Goal: Task Accomplishment & Management: Use online tool/utility

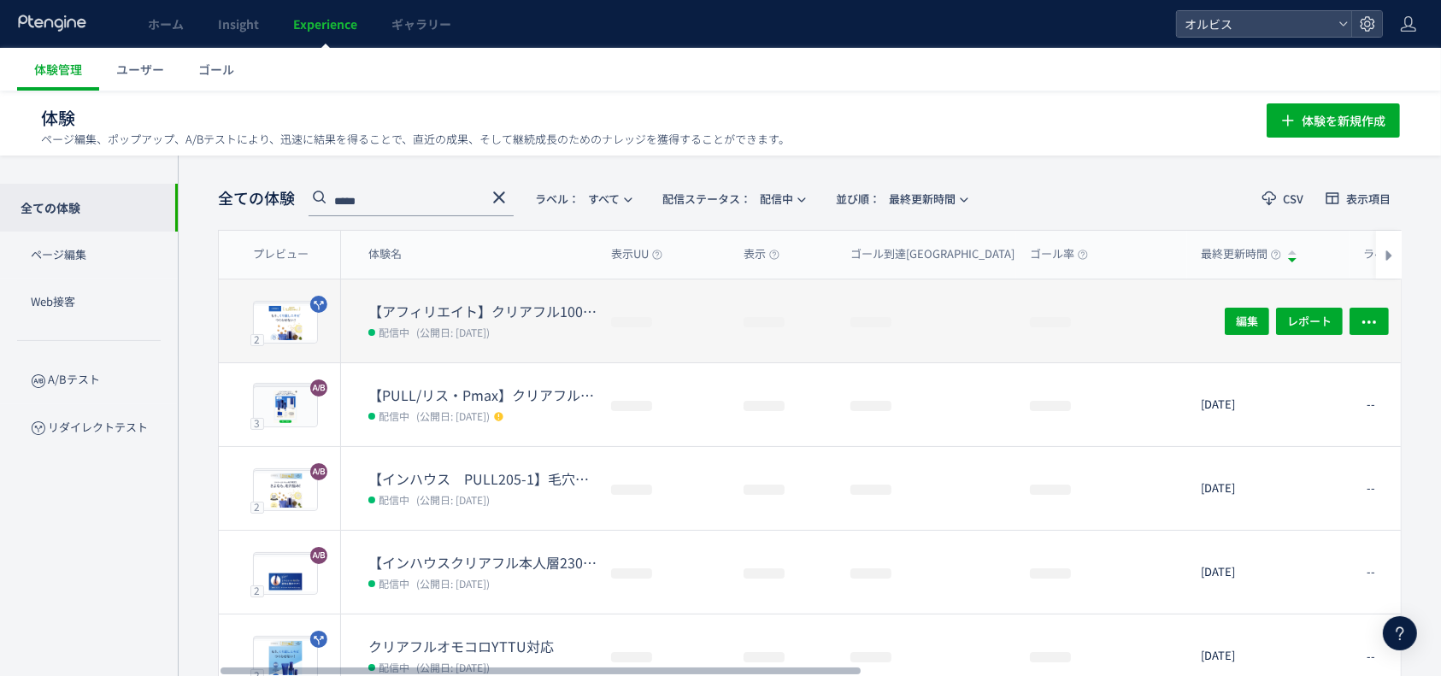
click at [450, 305] on dt "【アフィリエイト】クリアフル100番LP検証" at bounding box center [482, 312] width 229 height 20
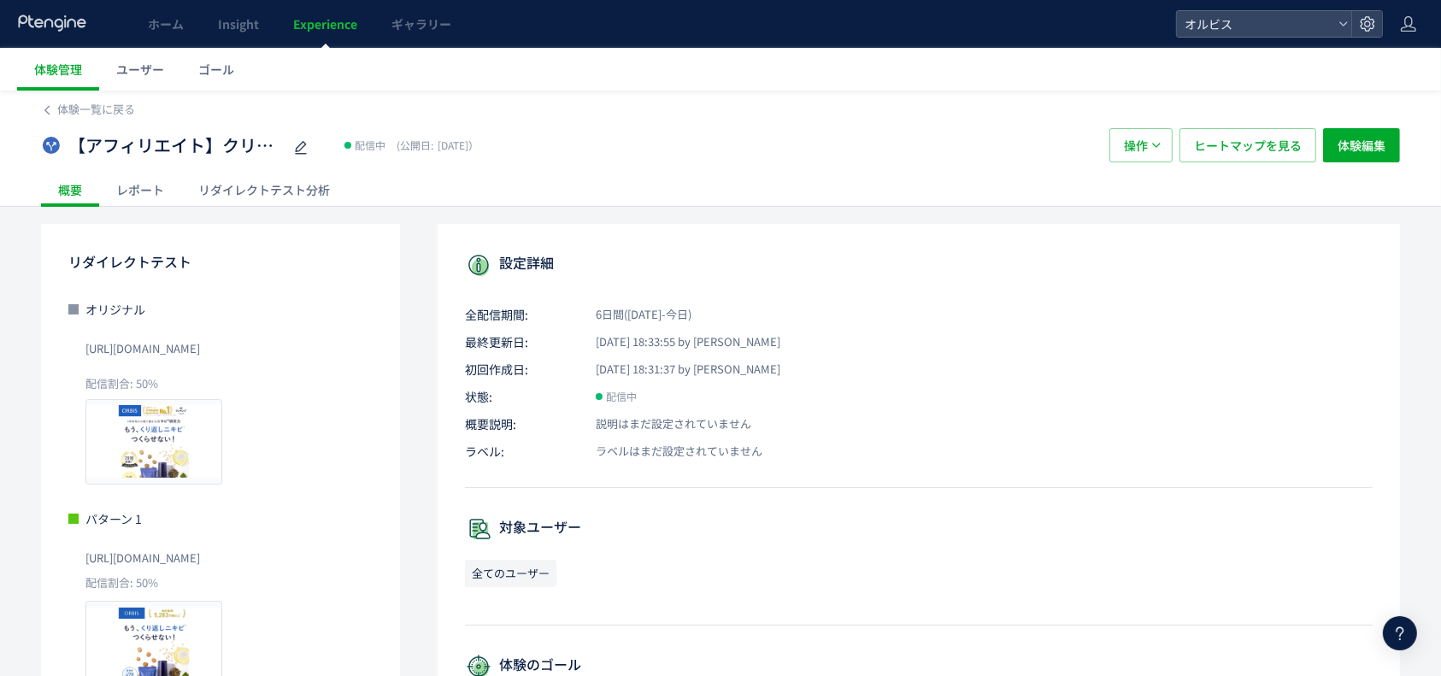
click at [221, 191] on div "リダイレクトテスト分析" at bounding box center [264, 190] width 166 height 34
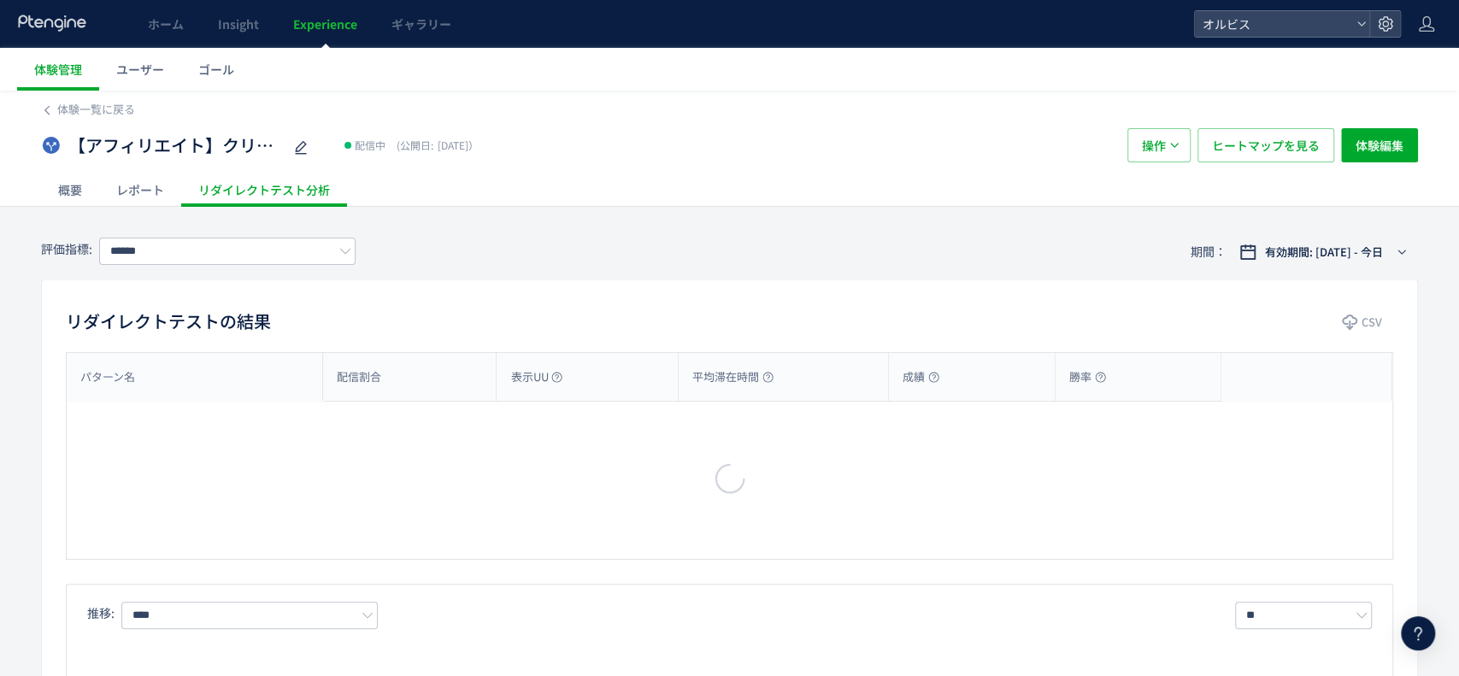
type input "**"
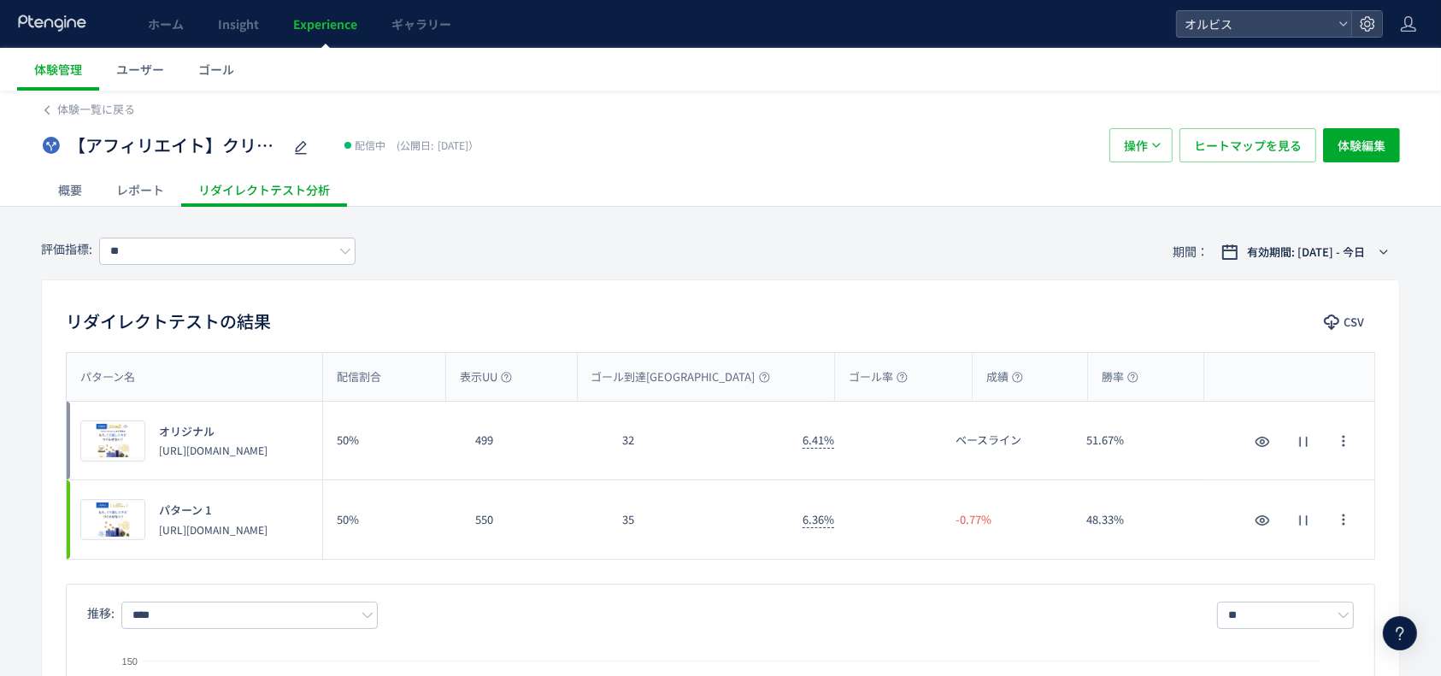
scroll to position [28, 0]
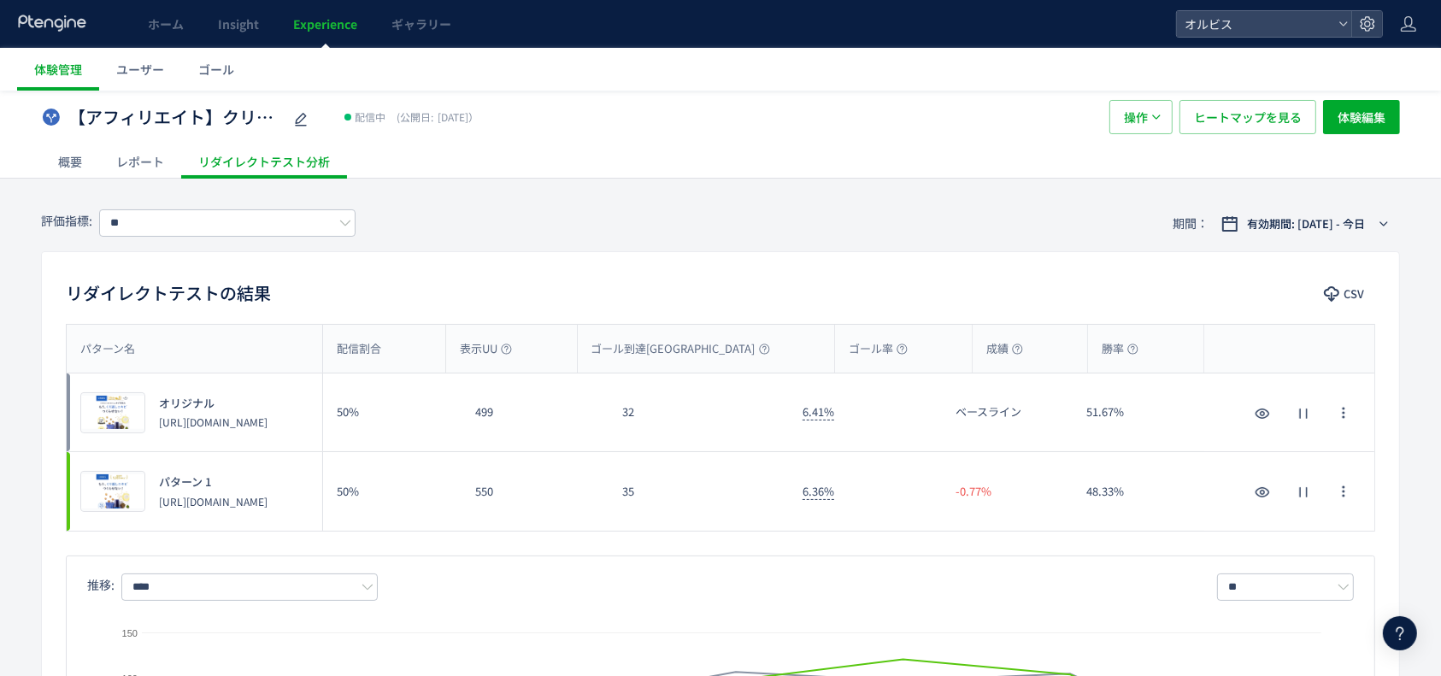
click at [89, 293] on h2 "リダイレクトテストの結果" at bounding box center [168, 293] width 205 height 27
click at [317, 31] on span "Experience" at bounding box center [325, 23] width 64 height 17
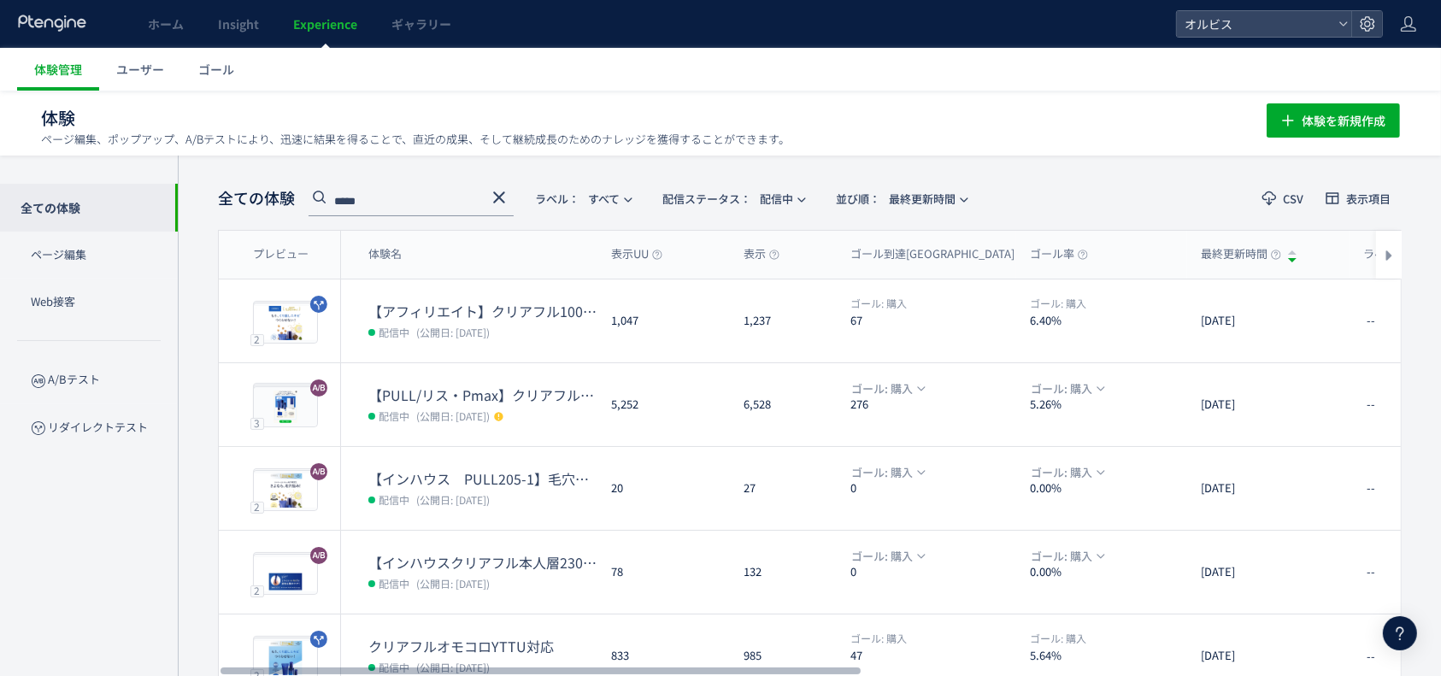
scroll to position [1, 0]
click at [496, 205] on span at bounding box center [499, 200] width 21 height 28
click at [494, 195] on icon at bounding box center [499, 196] width 21 height 21
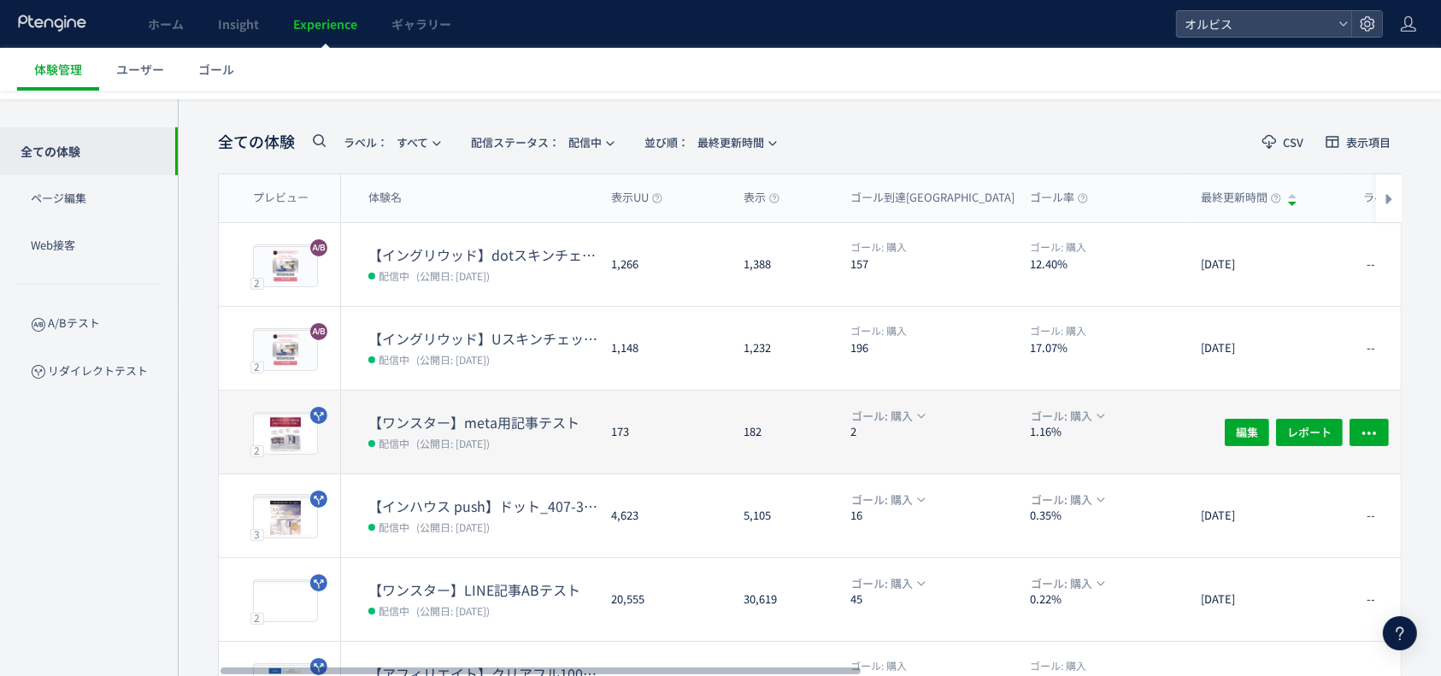
scroll to position [62, 0]
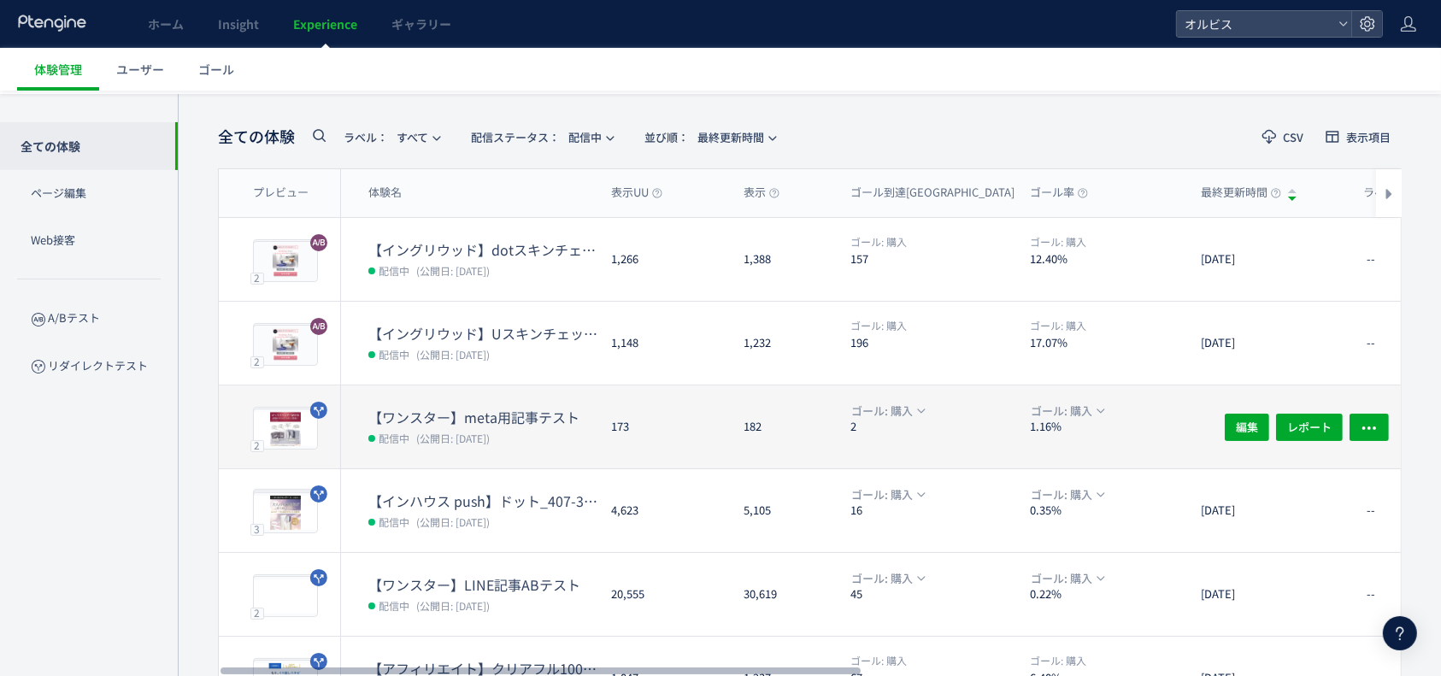
click at [533, 439] on dd "配信中 (公開日: [DATE])" at bounding box center [482, 438] width 229 height 22
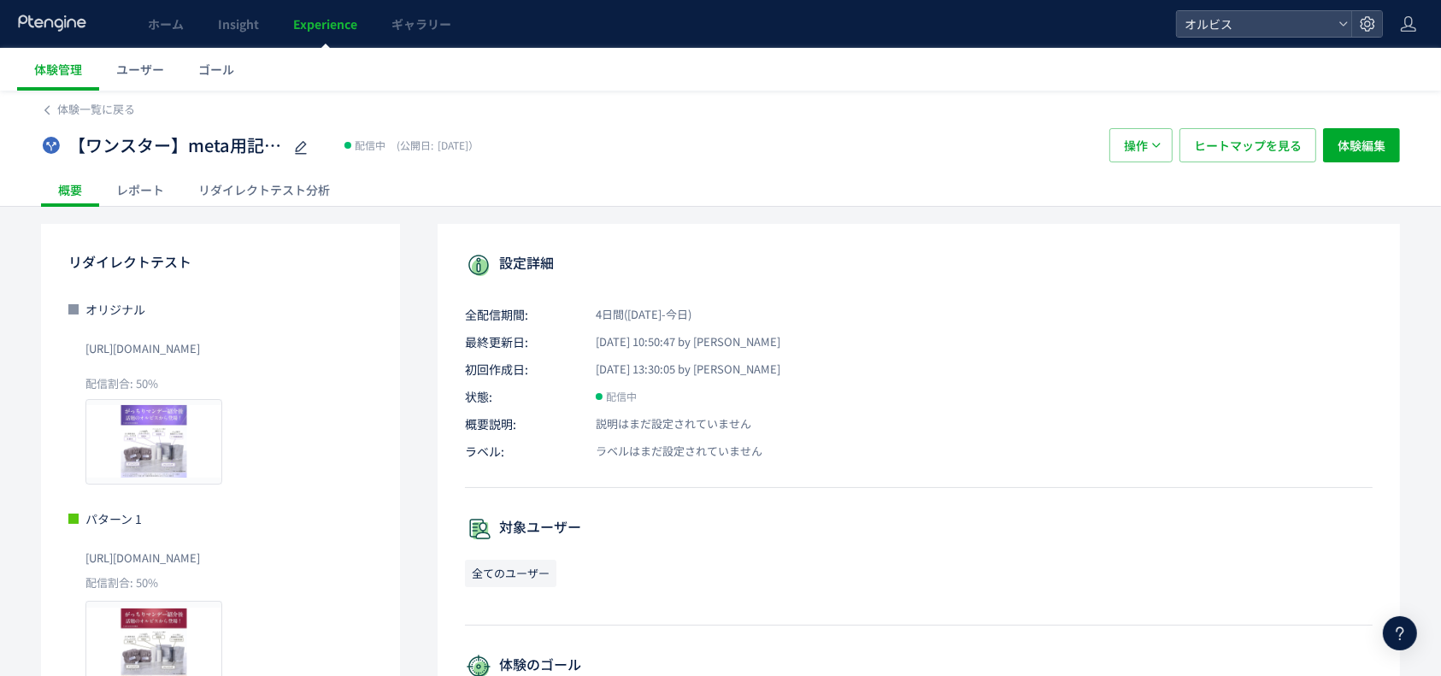
click at [287, 196] on div "リダイレクトテスト分析" at bounding box center [264, 190] width 166 height 34
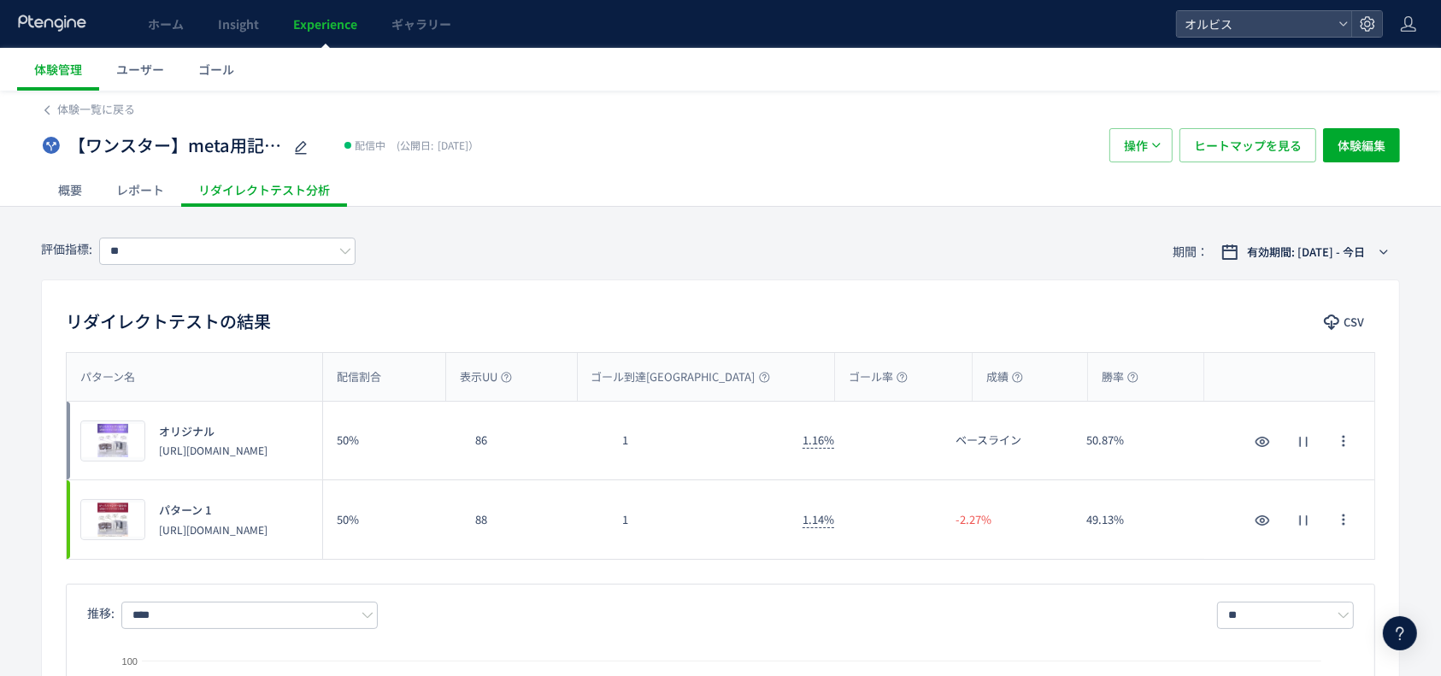
scroll to position [45, 0]
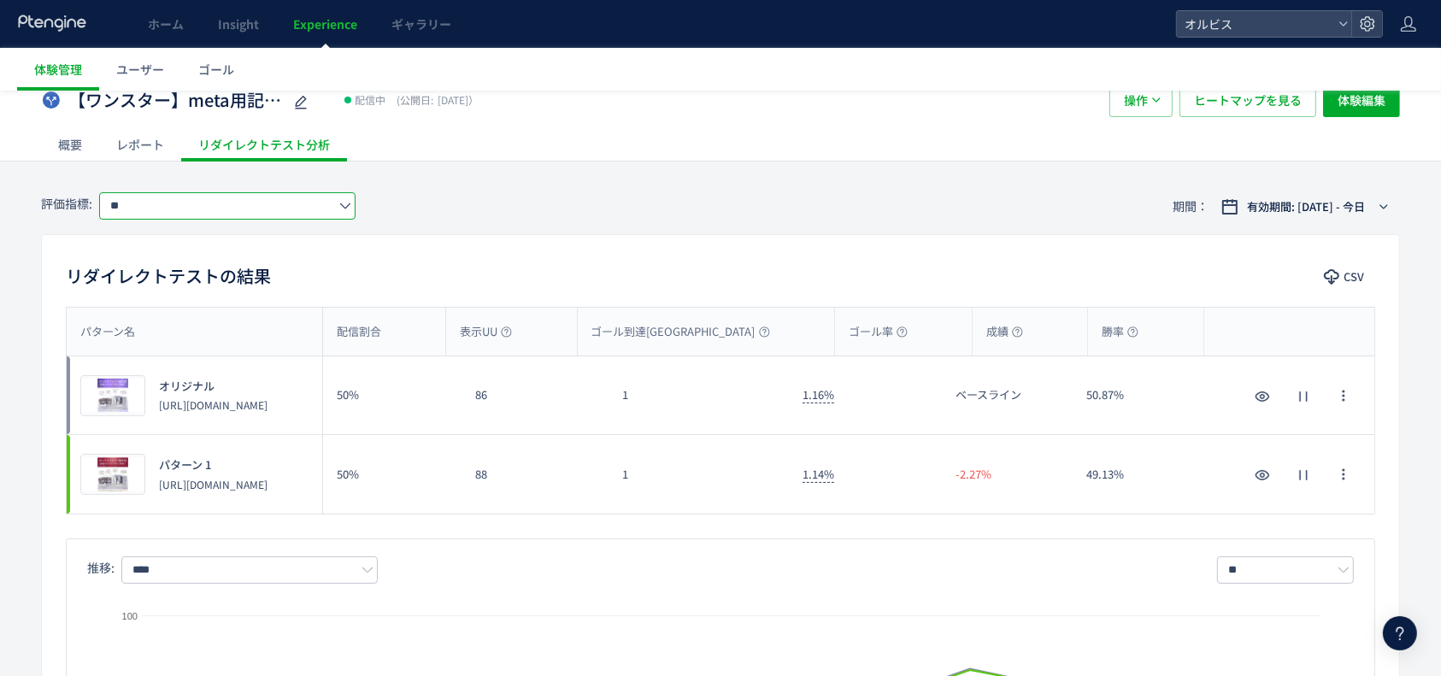
click at [276, 196] on input "**" at bounding box center [227, 205] width 256 height 27
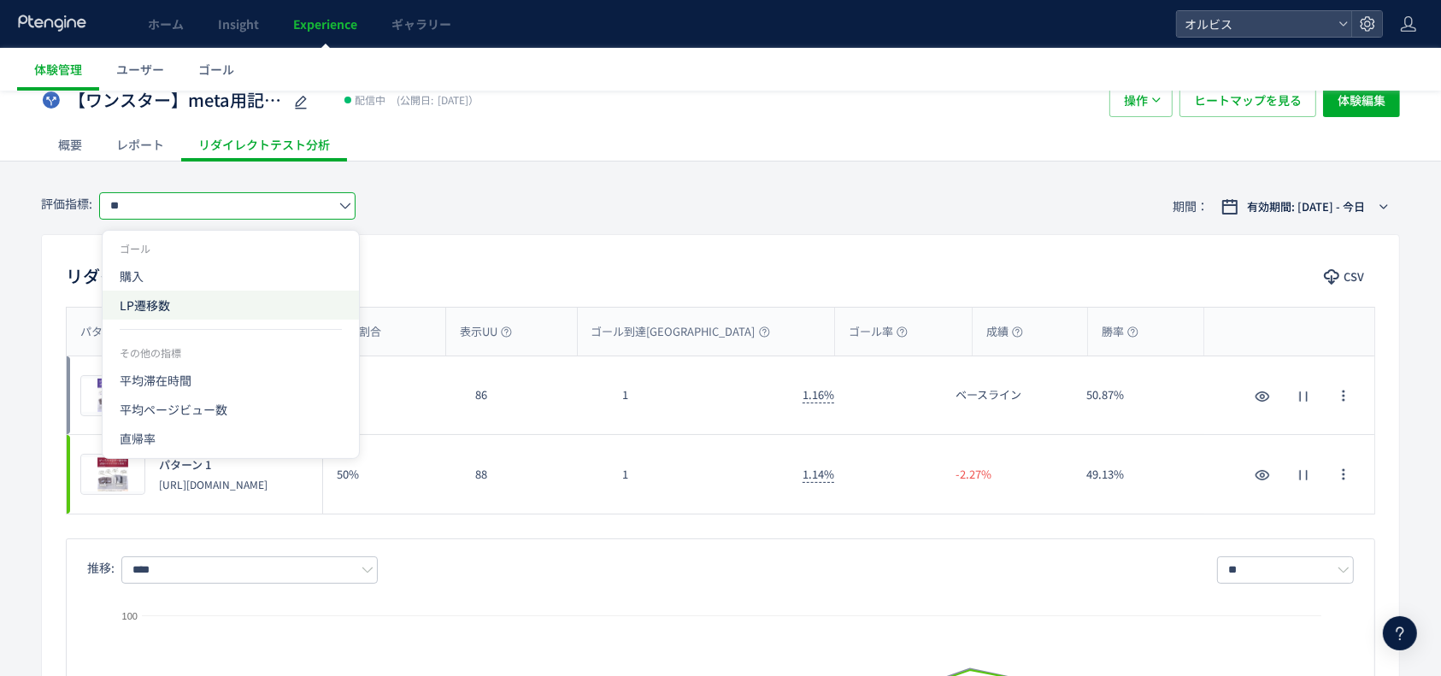
click at [180, 308] on span "LP遷移数" at bounding box center [231, 305] width 222 height 29
type input "*****"
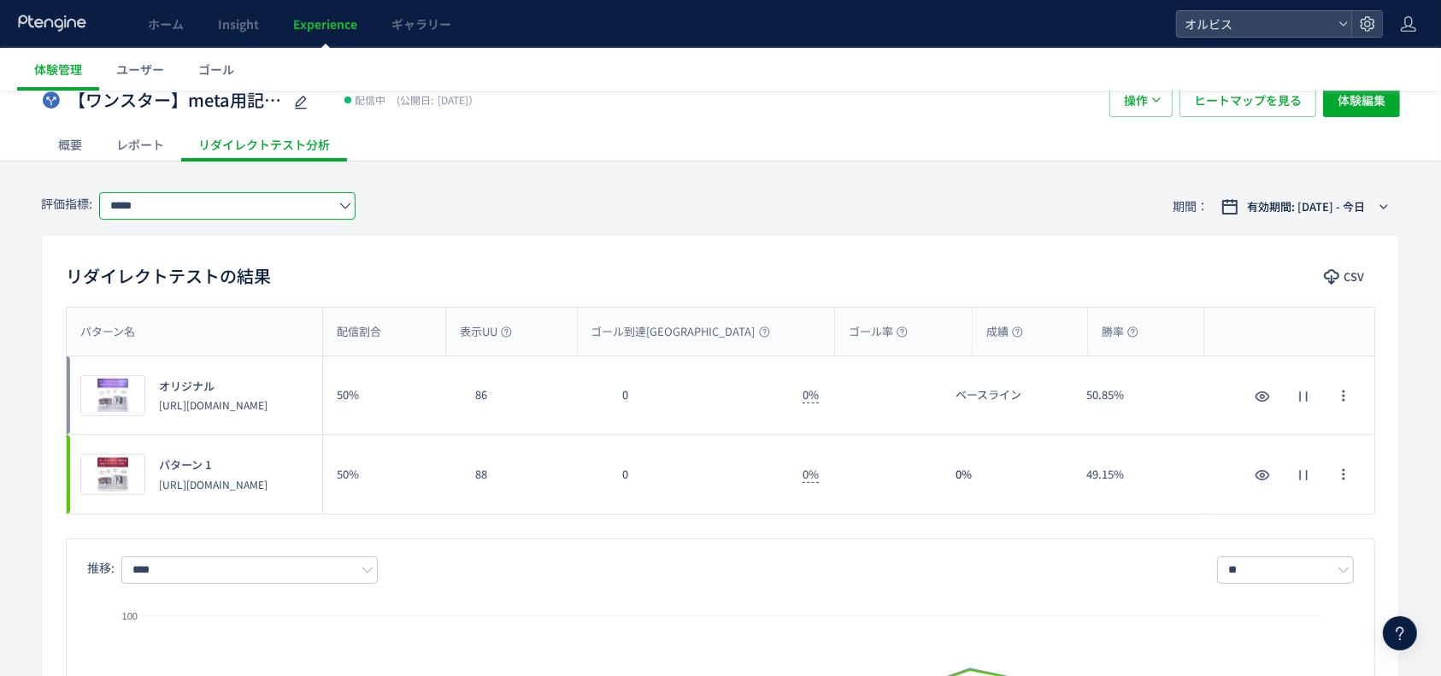
click at [260, 211] on input "*****" at bounding box center [227, 205] width 256 height 27
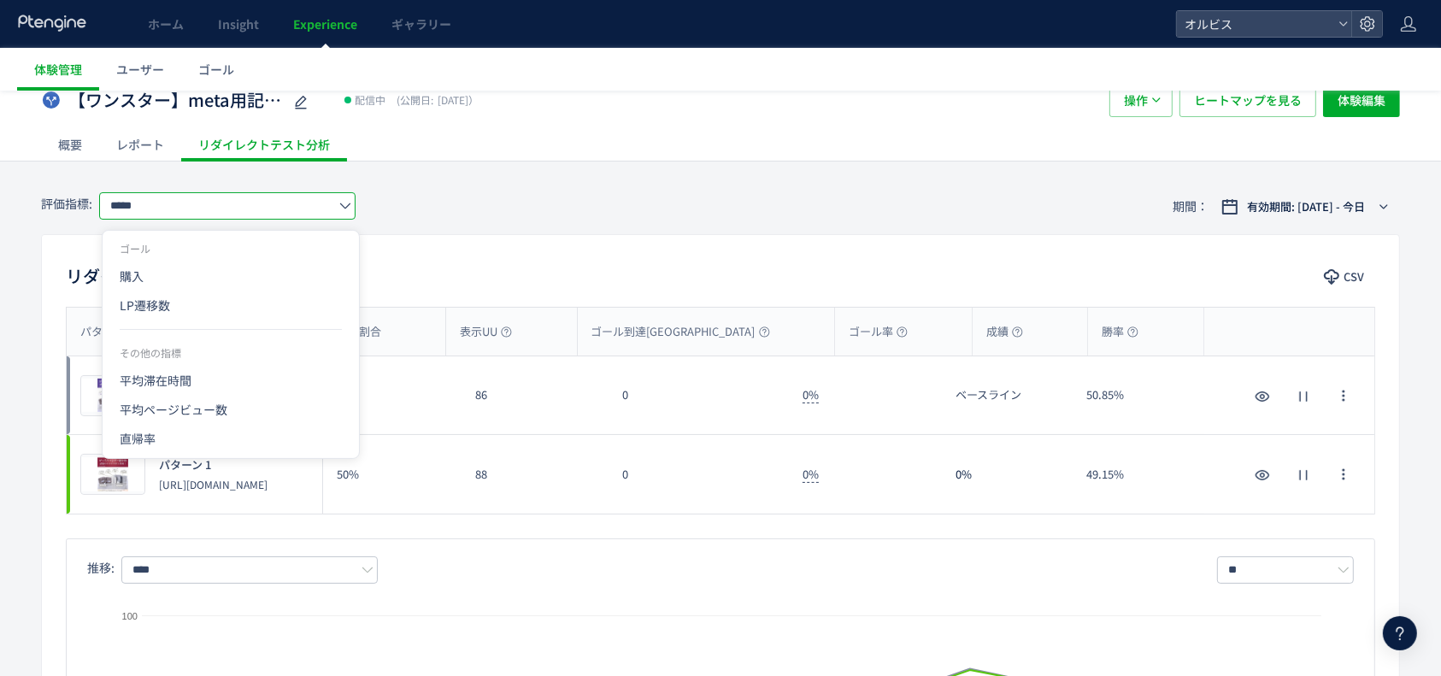
click at [467, 244] on div "リダイレクトテストの結果 CSV パターン名 配信割合 表示UU ゴール到達UU ゴール率 成績 勝率 パターン名 プレビュー オリジナル [URL][DOM…" at bounding box center [720, 536] width 1359 height 604
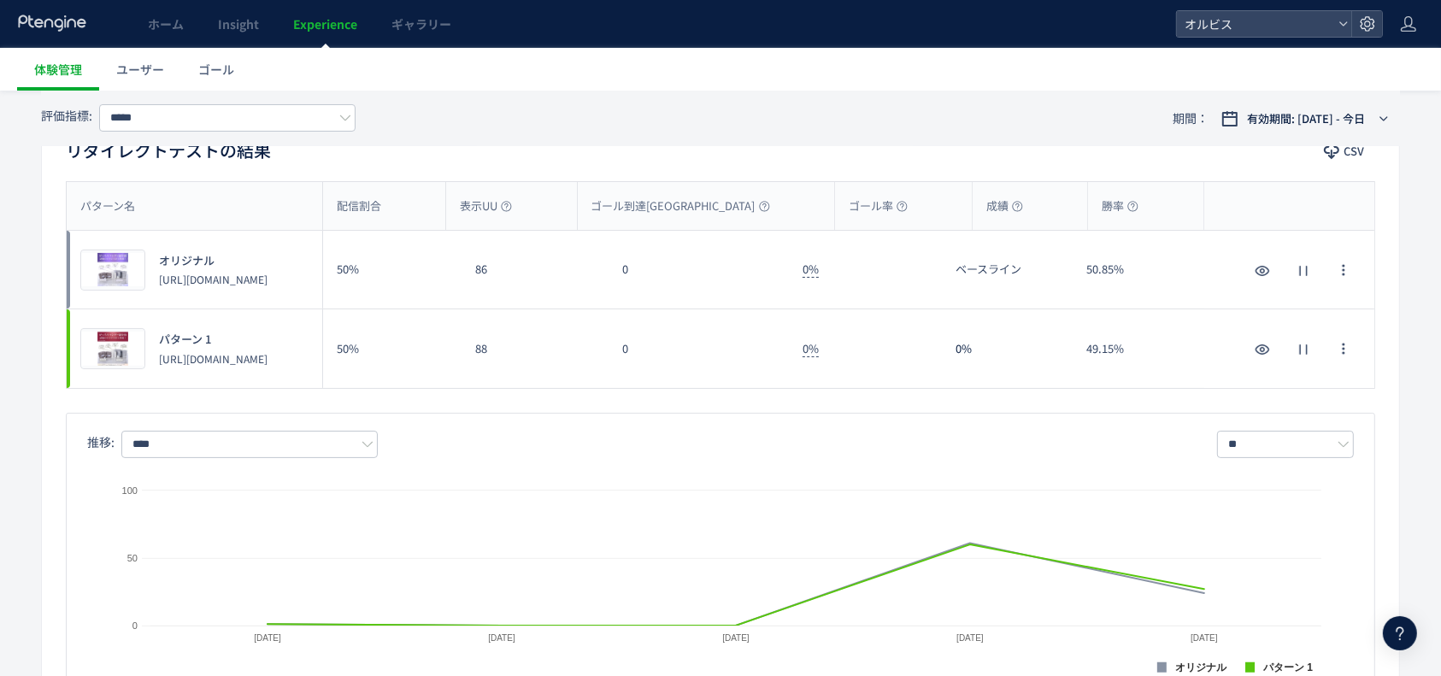
scroll to position [0, 0]
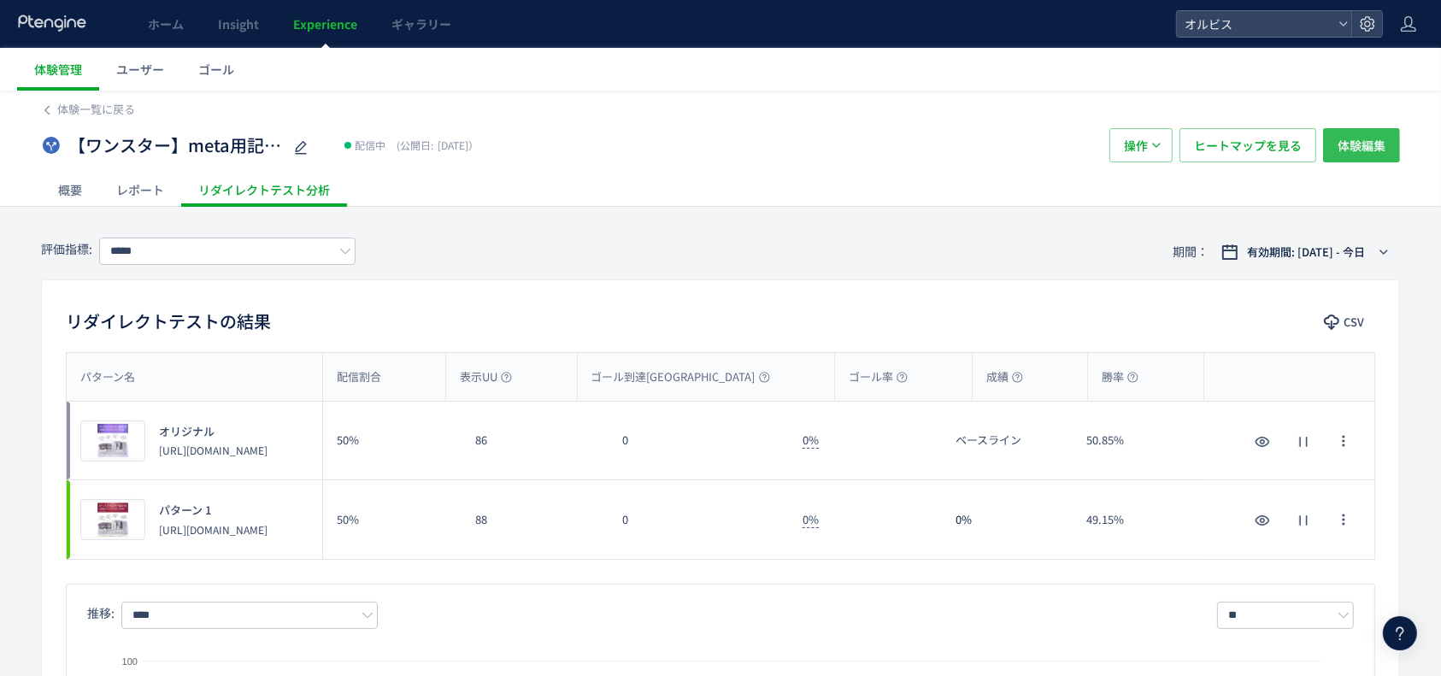
click at [1346, 133] on span "体験編集" at bounding box center [1362, 145] width 48 height 34
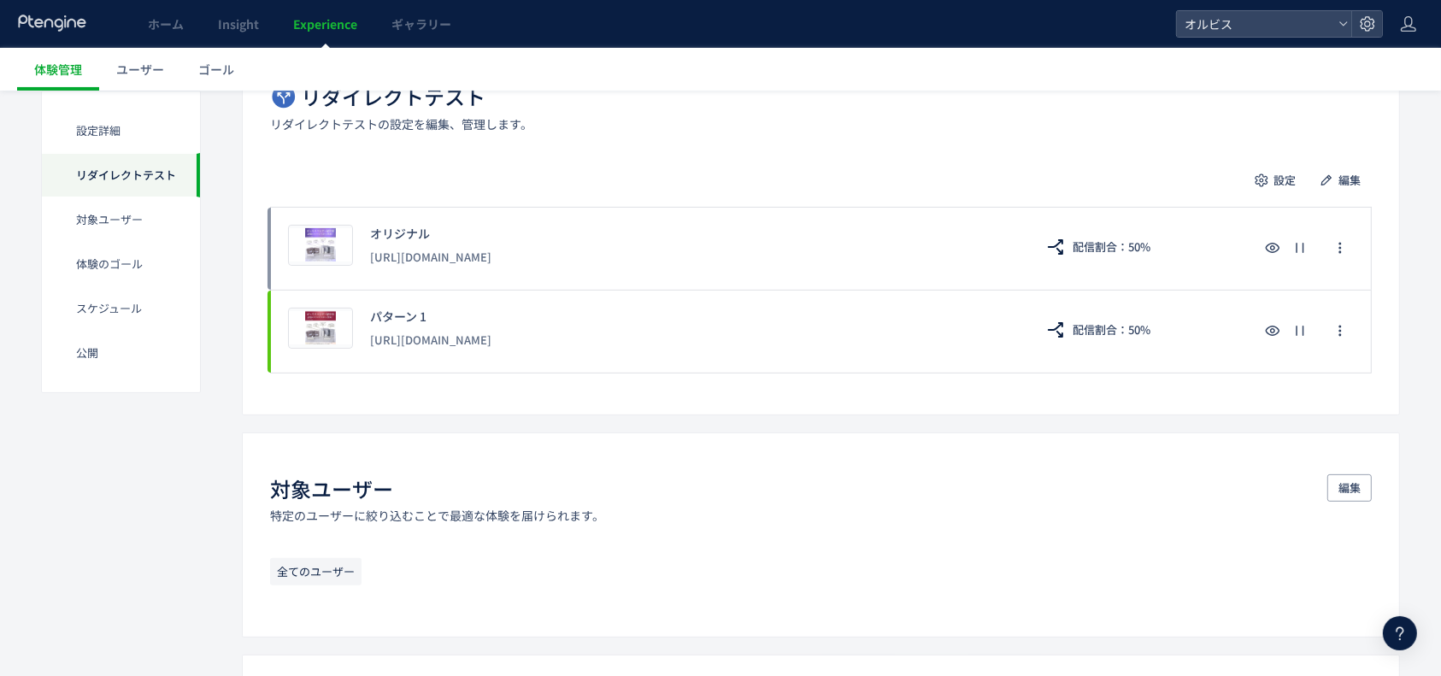
scroll to position [542, 0]
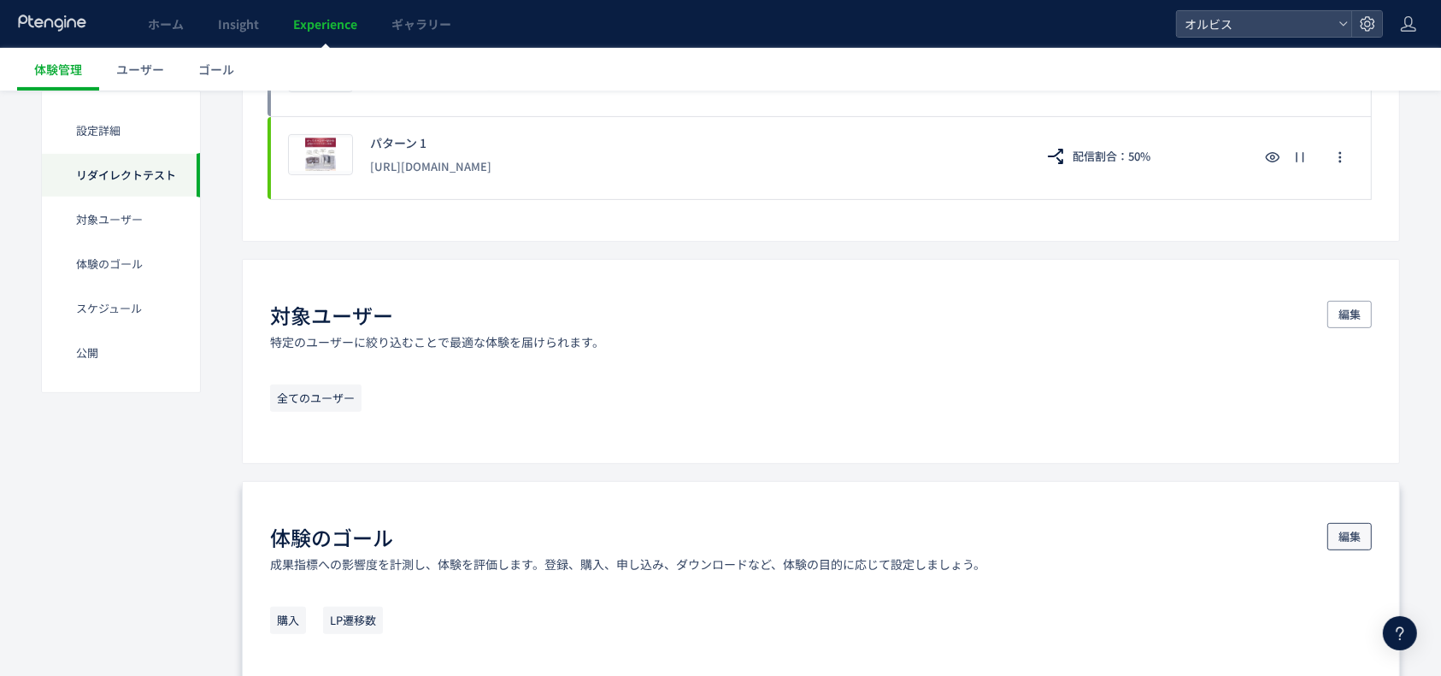
click at [1361, 537] on span "編集" at bounding box center [1350, 536] width 22 height 27
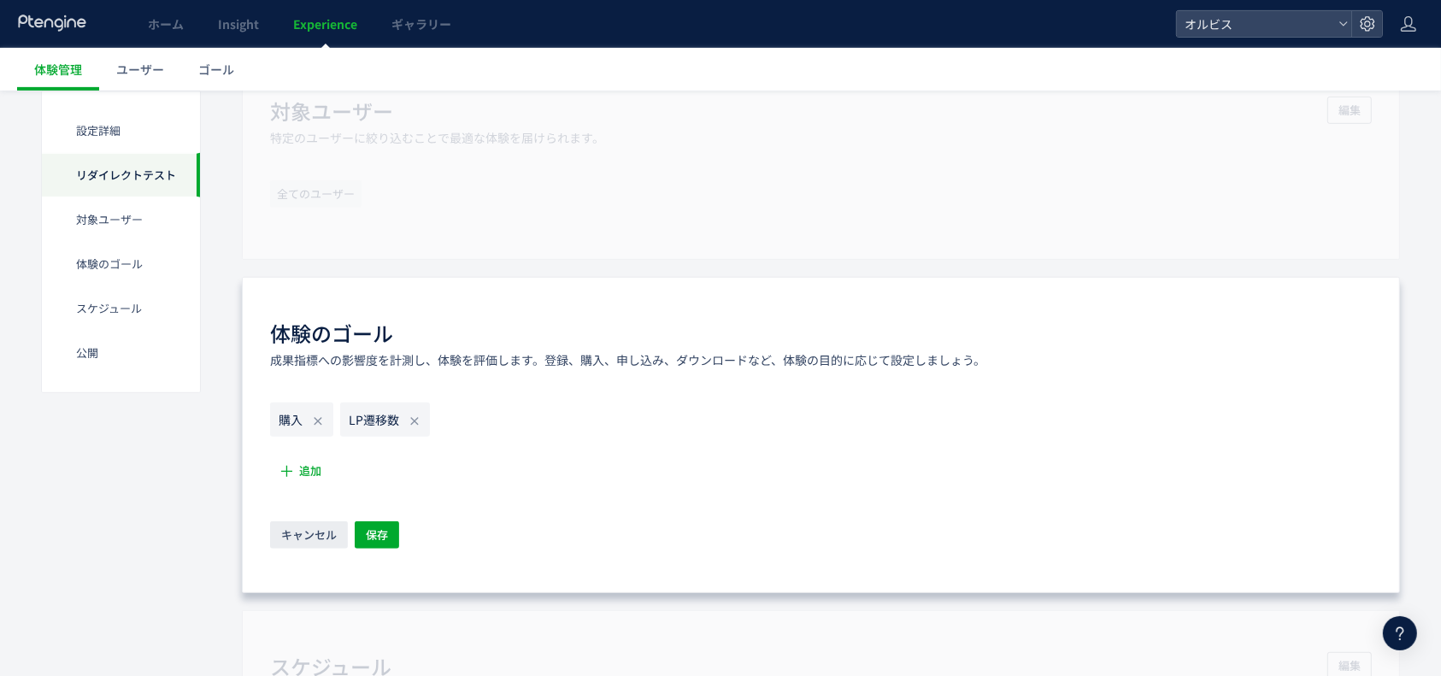
scroll to position [747, 0]
click at [416, 427] on icon at bounding box center [415, 421] width 14 height 14
click at [282, 472] on icon "button" at bounding box center [287, 471] width 18 height 18
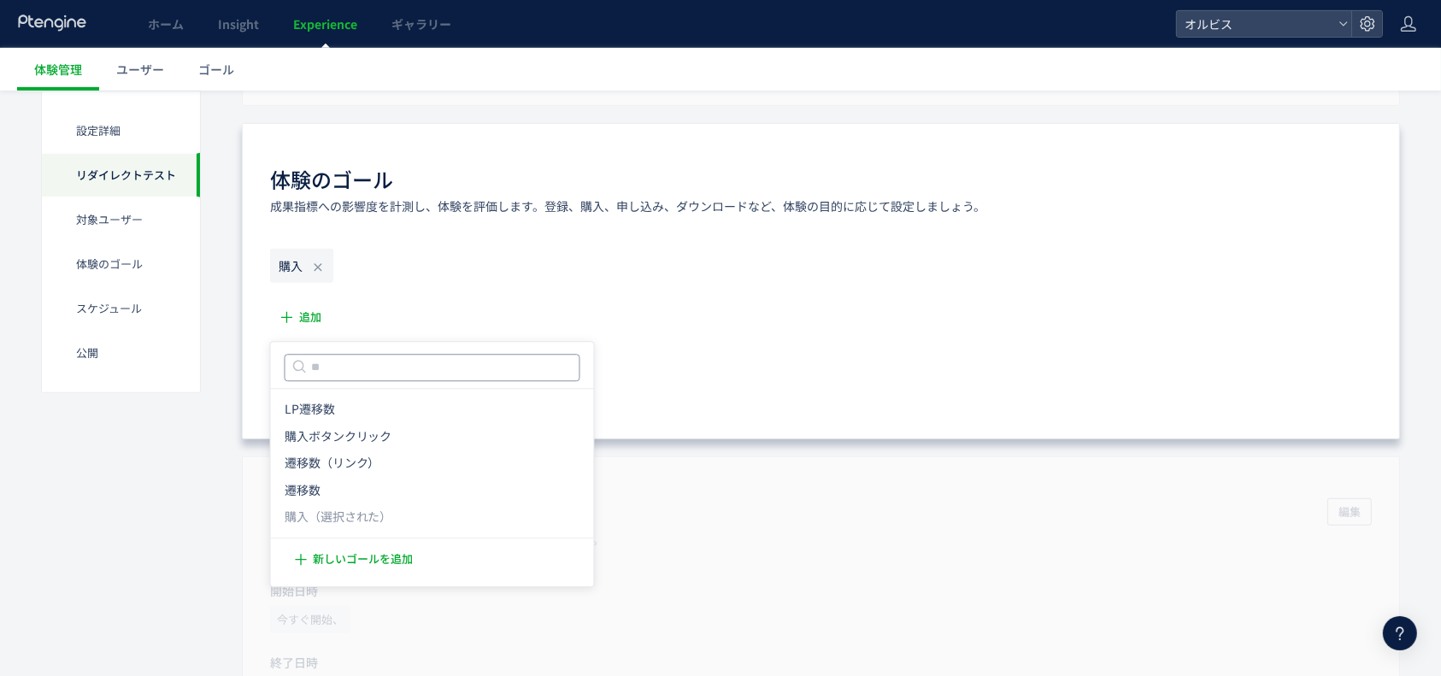
scroll to position [902, 0]
click at [370, 462] on icon "遷移数（リンク）" at bounding box center [333, 462] width 96 height 17
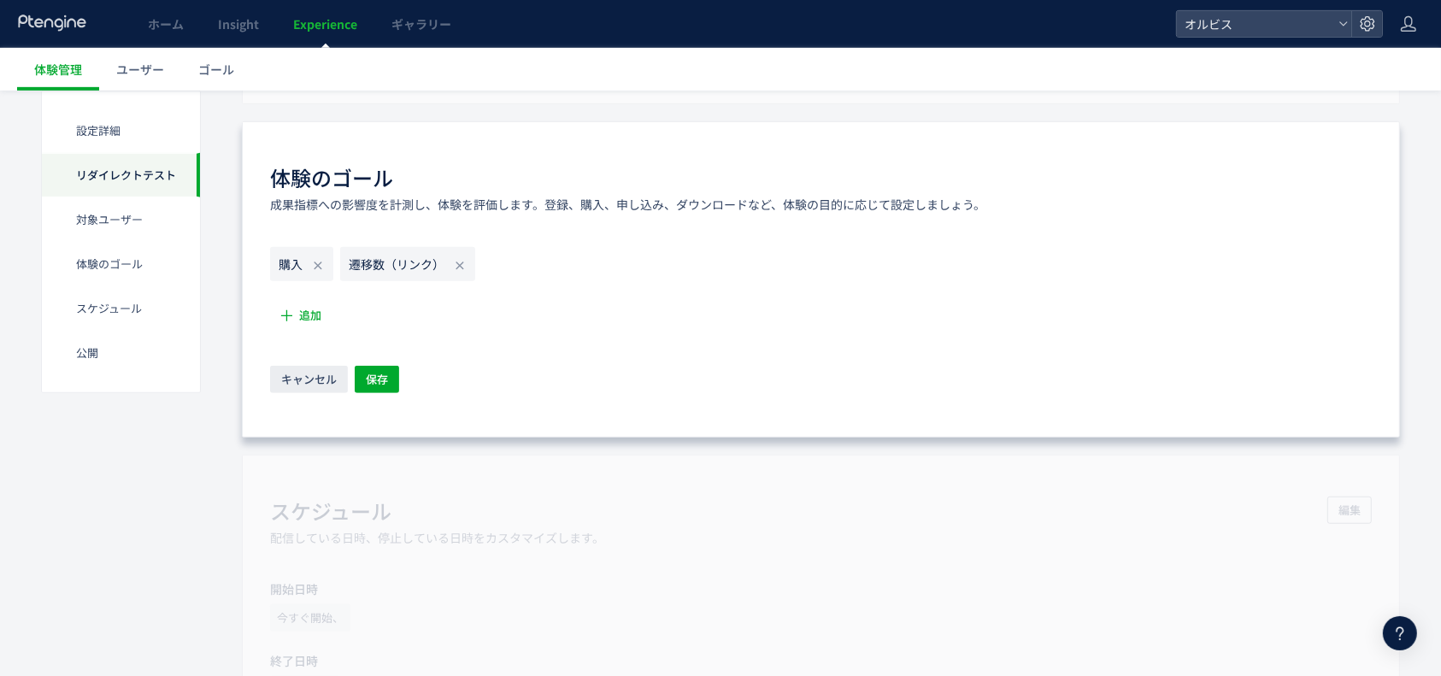
click at [456, 264] on icon at bounding box center [460, 266] width 14 height 14
click at [302, 310] on span "追加" at bounding box center [310, 315] width 22 height 27
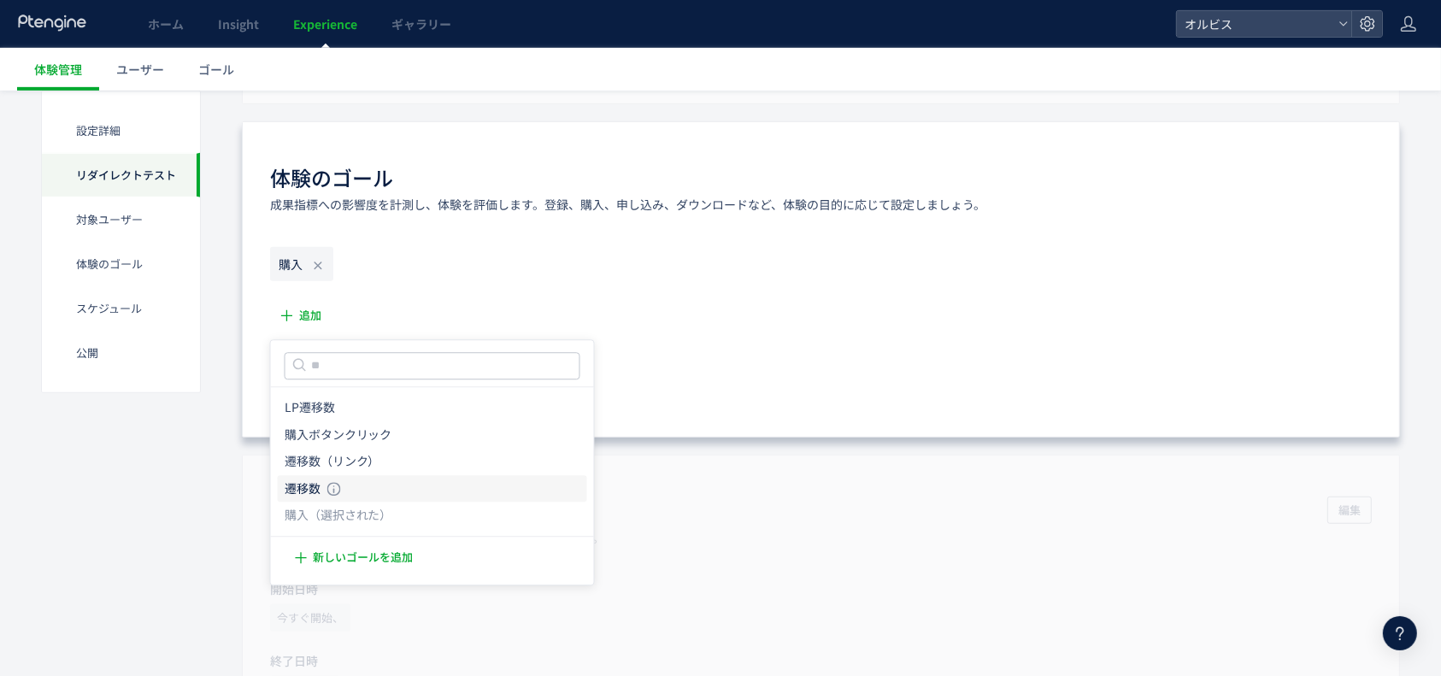
click at [350, 489] on li "遷移数 遷移数 条件： イベント 「CTAボタンクリック」 が発生した場合" at bounding box center [432, 488] width 309 height 27
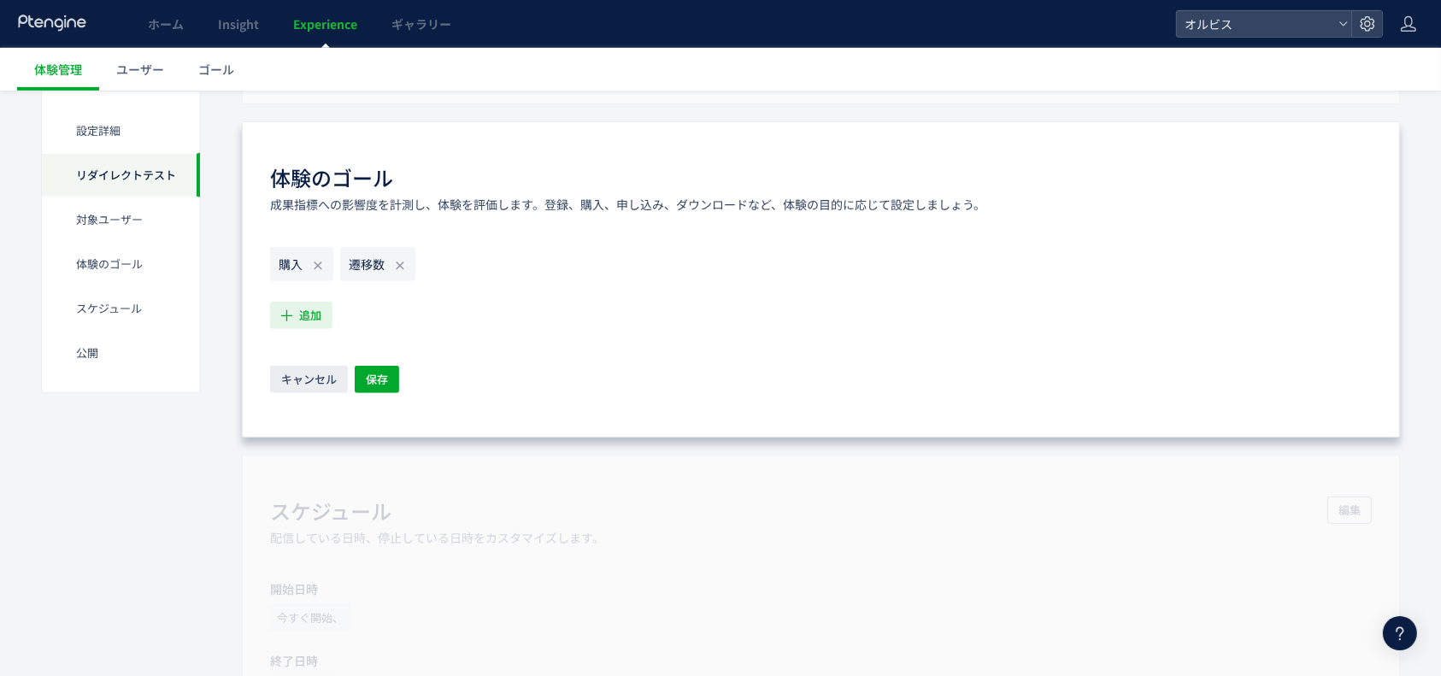
click at [315, 314] on span "追加" at bounding box center [310, 315] width 22 height 27
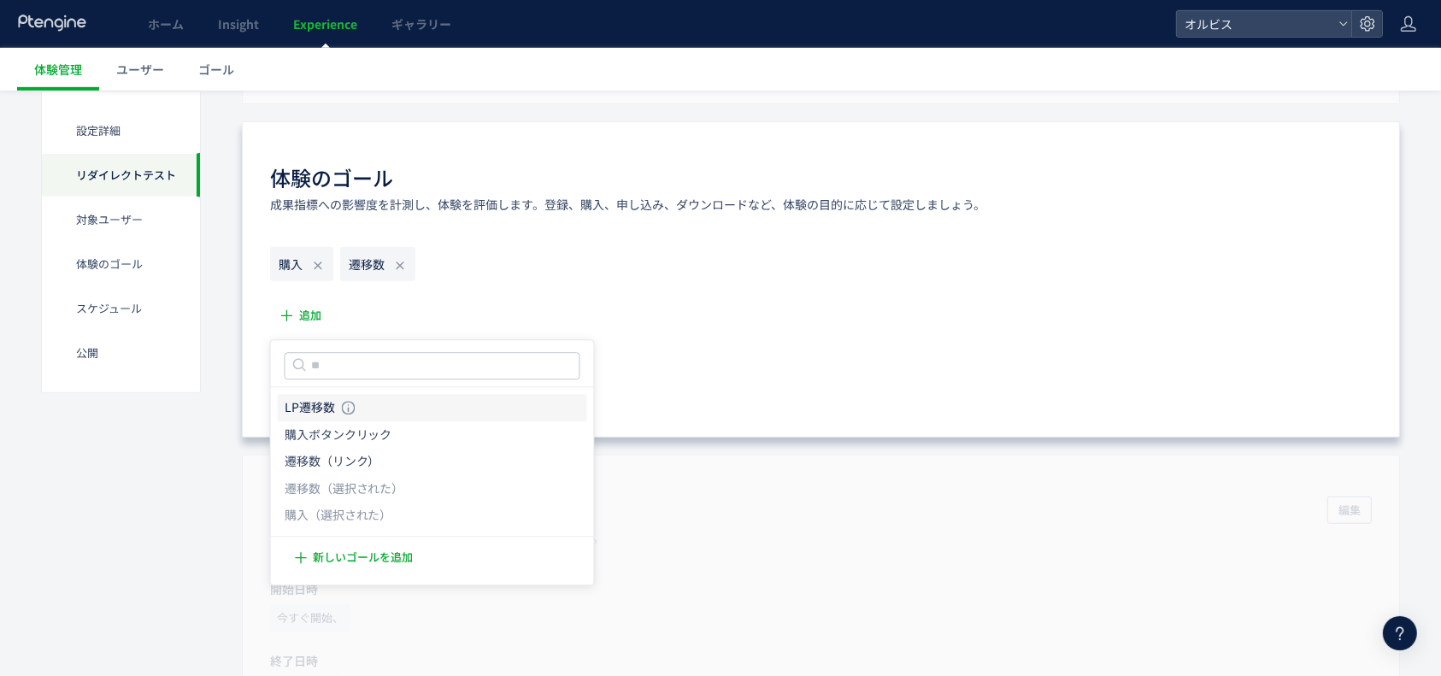
click at [321, 403] on icon "LP遷移数" at bounding box center [310, 407] width 50 height 17
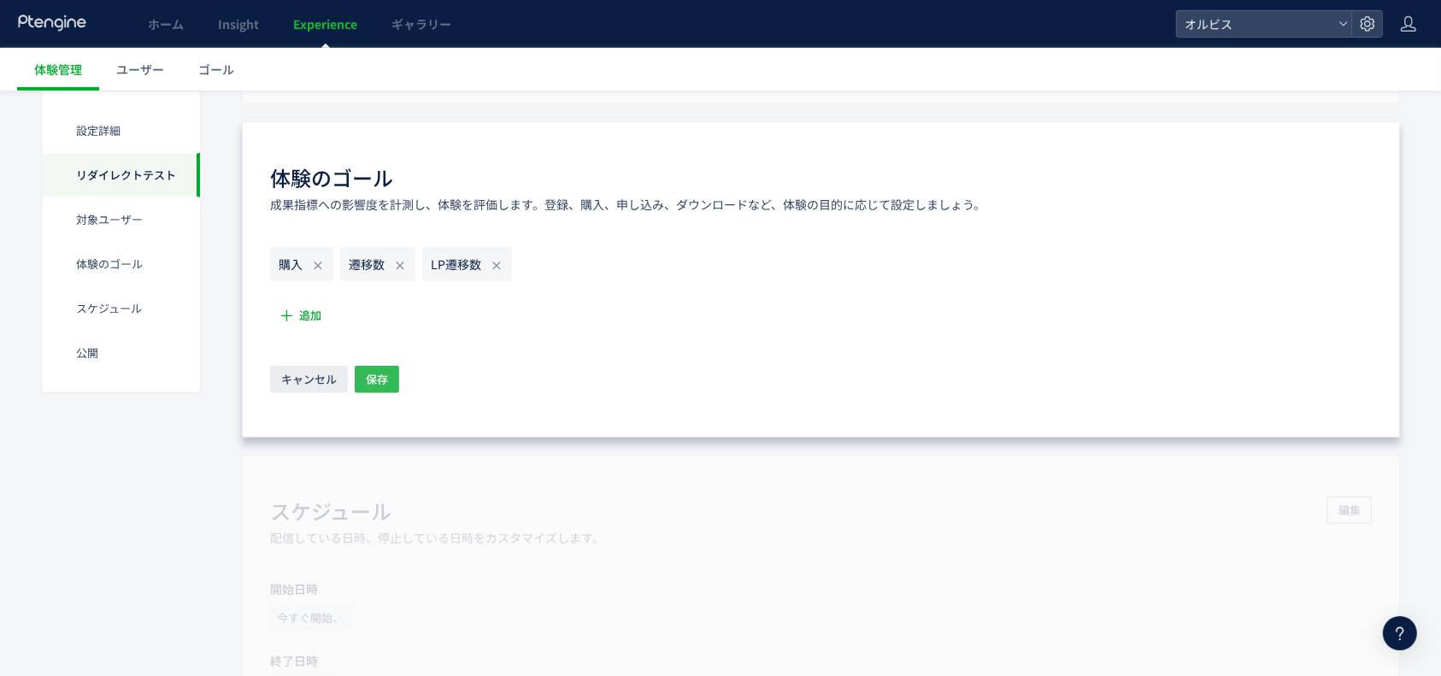
click at [380, 378] on span "保存" at bounding box center [377, 379] width 22 height 27
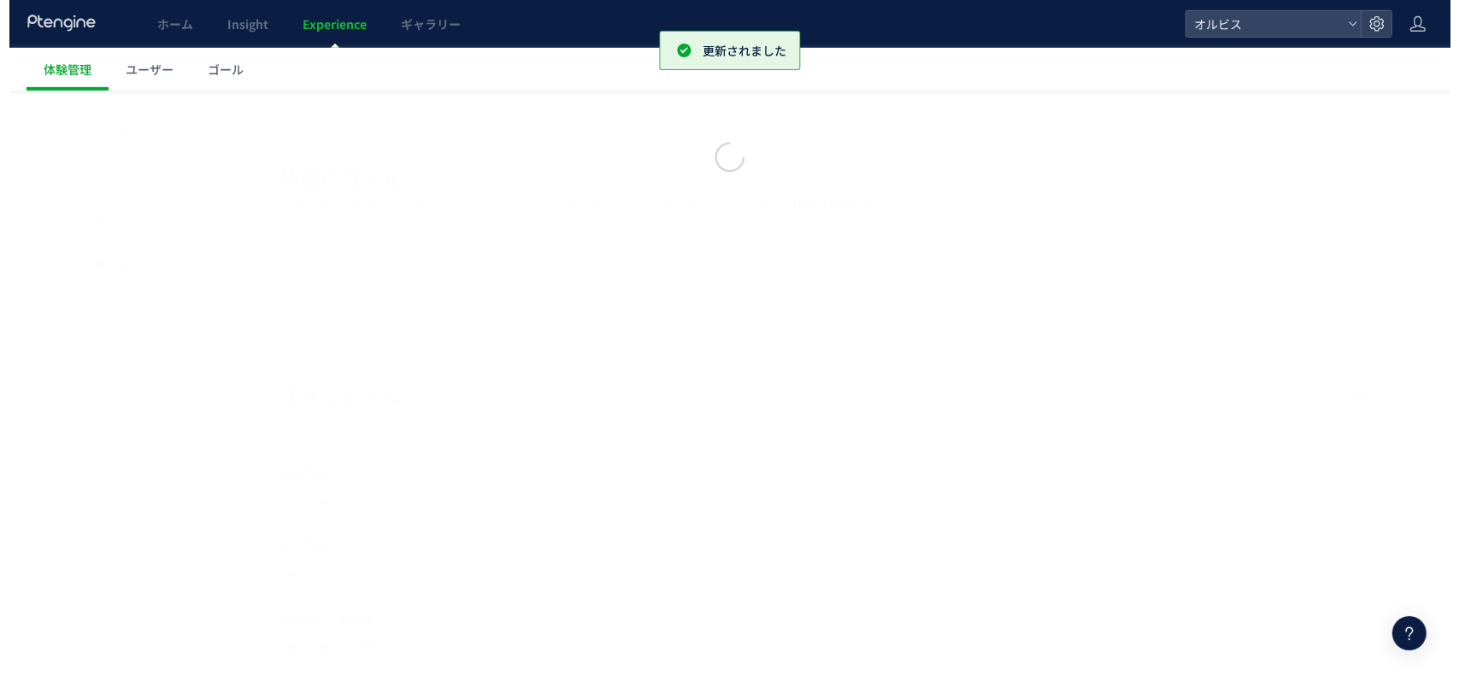
scroll to position [1355, 0]
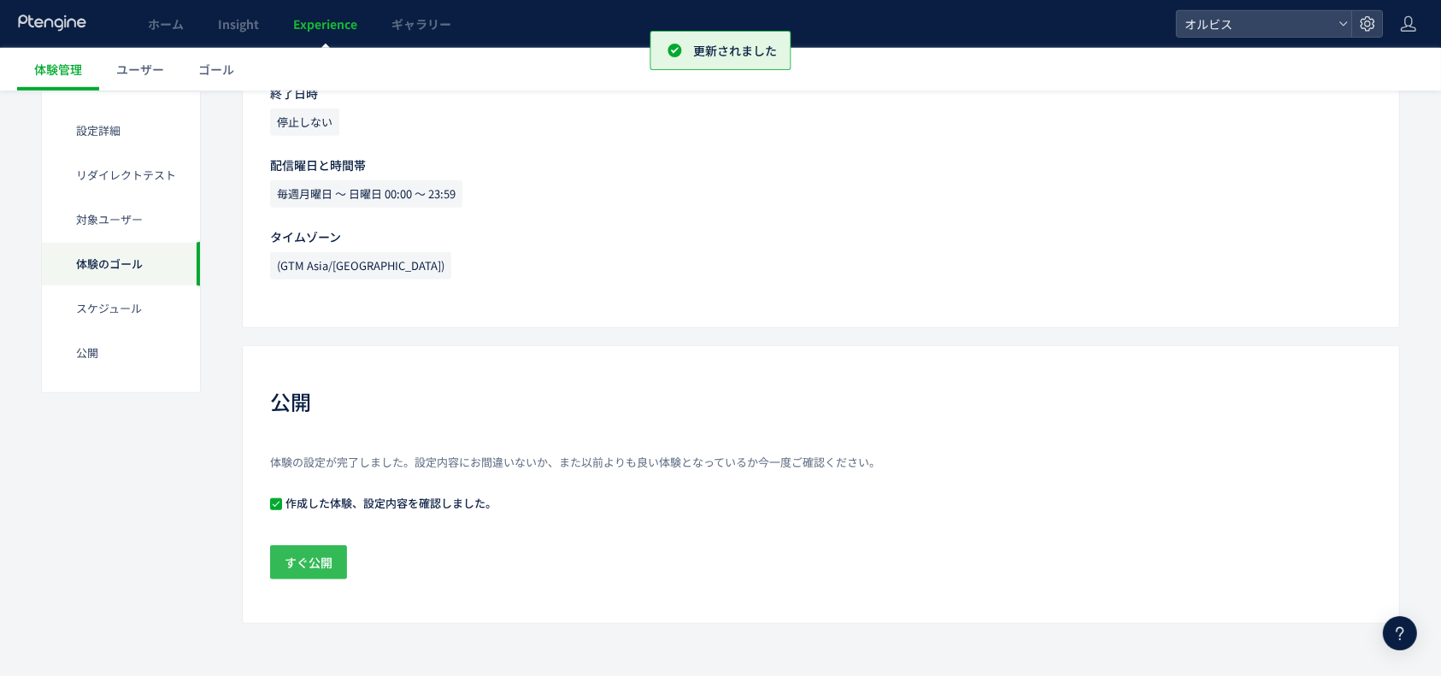
click at [309, 554] on span "すぐ公開" at bounding box center [309, 562] width 48 height 34
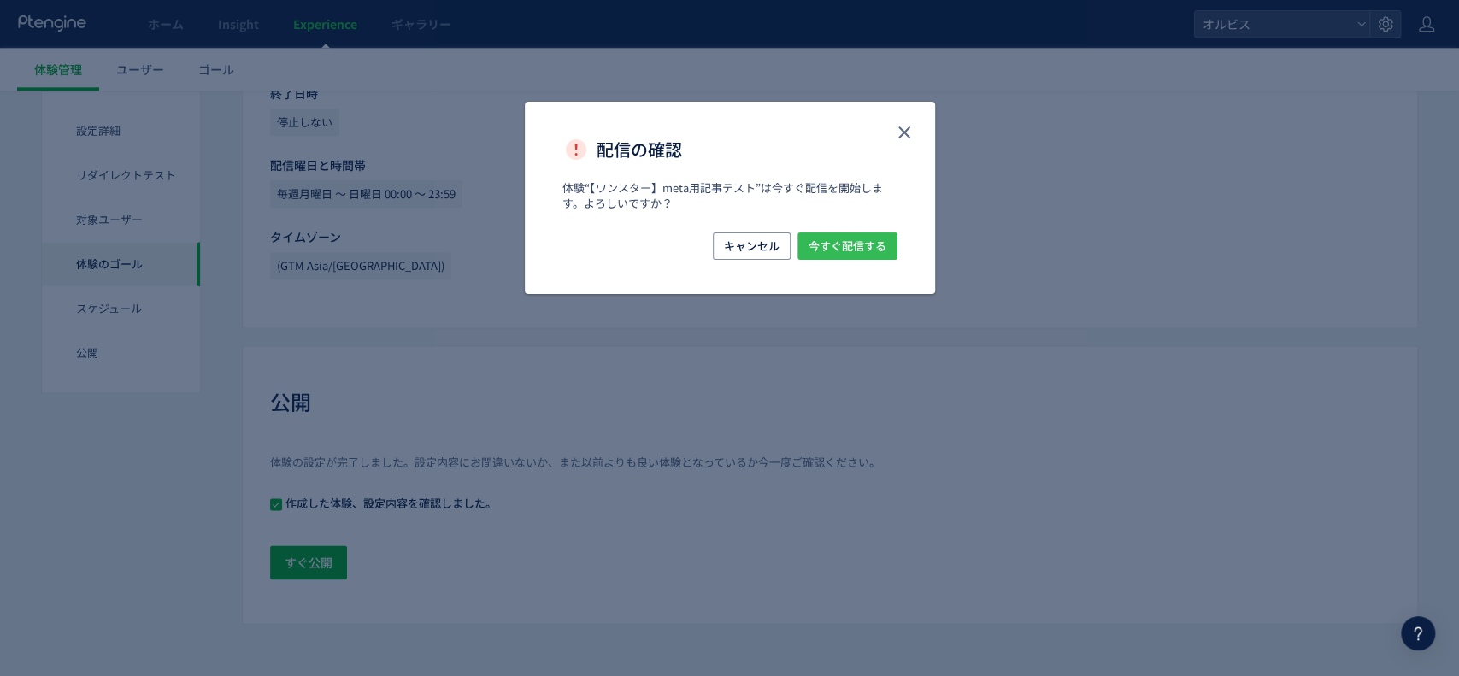
click at [878, 253] on span "今すぐ配信する" at bounding box center [848, 246] width 78 height 27
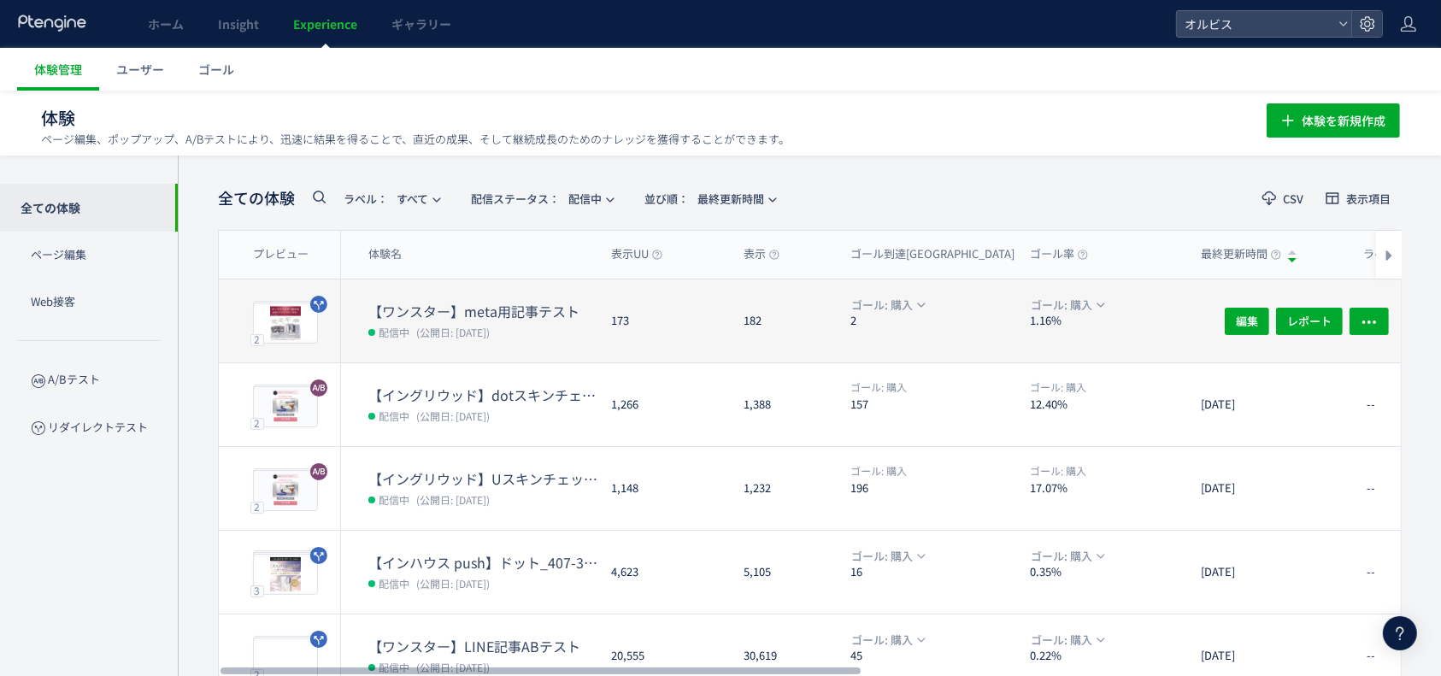
click at [503, 343] on dl "【ワンスター】meta用記事テスト 配信中 (公開日: [DATE])" at bounding box center [482, 332] width 229 height 61
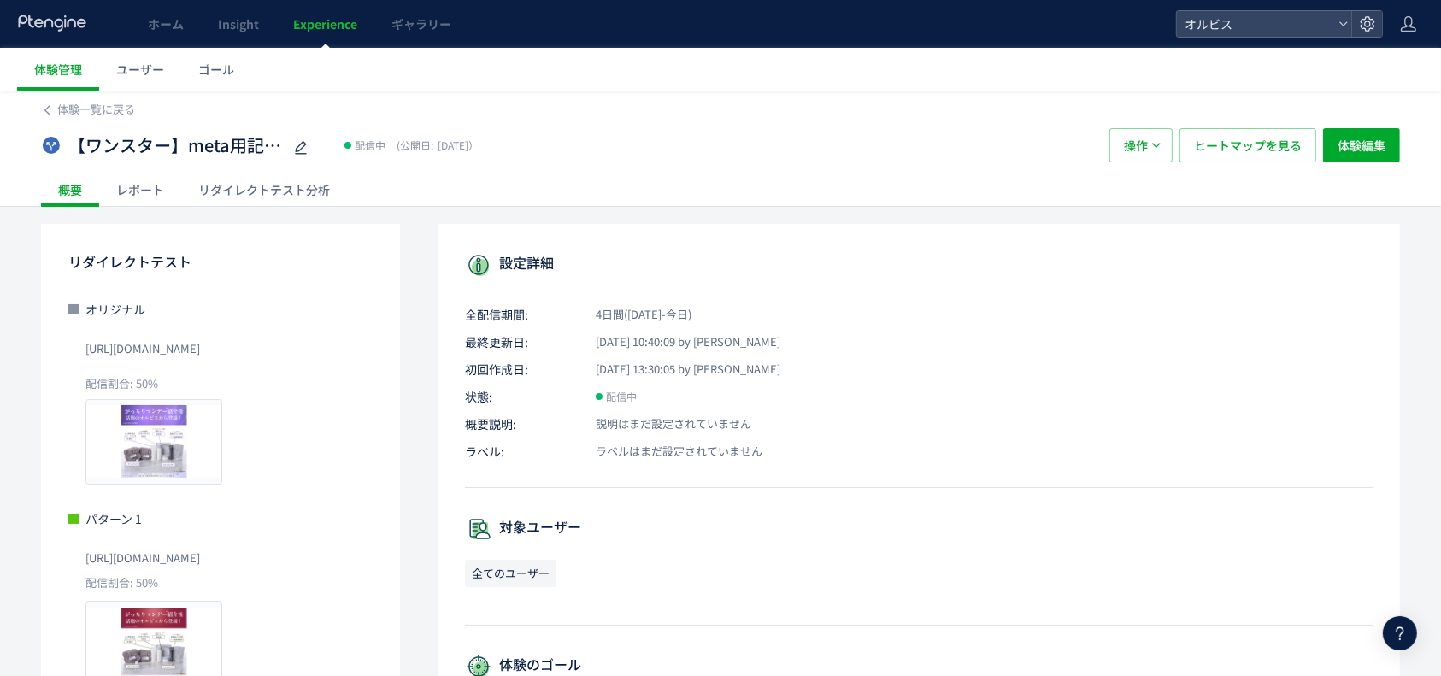
click at [241, 191] on div "リダイレクトテスト分析" at bounding box center [264, 190] width 166 height 34
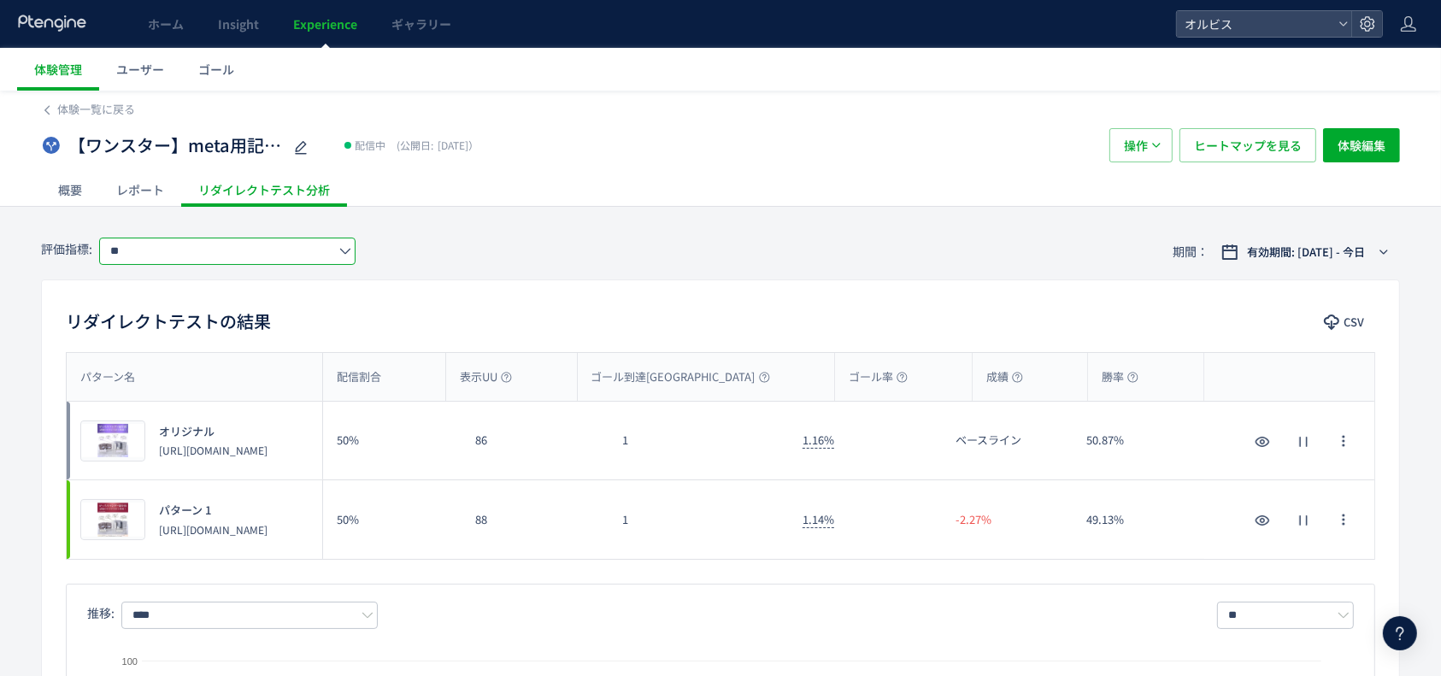
click at [309, 244] on input "**" at bounding box center [227, 251] width 256 height 27
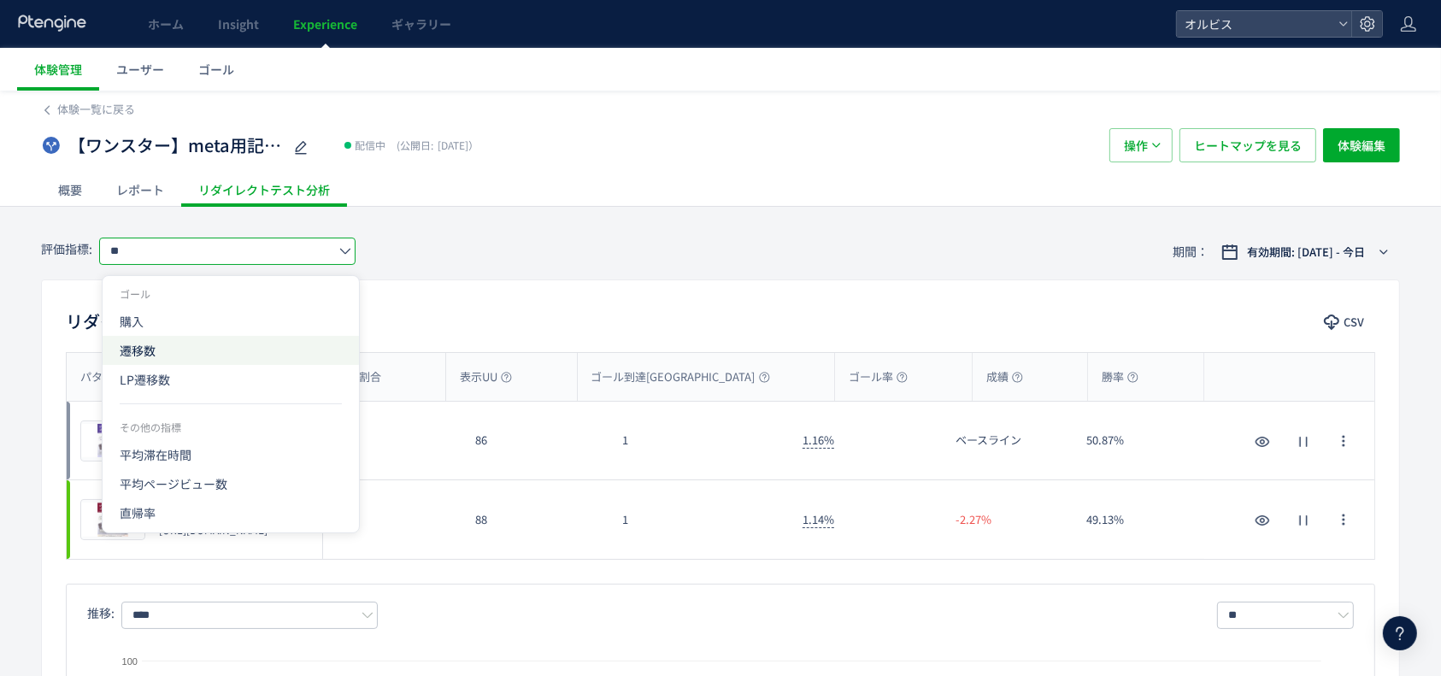
click at [221, 355] on span "遷移数" at bounding box center [231, 350] width 222 height 29
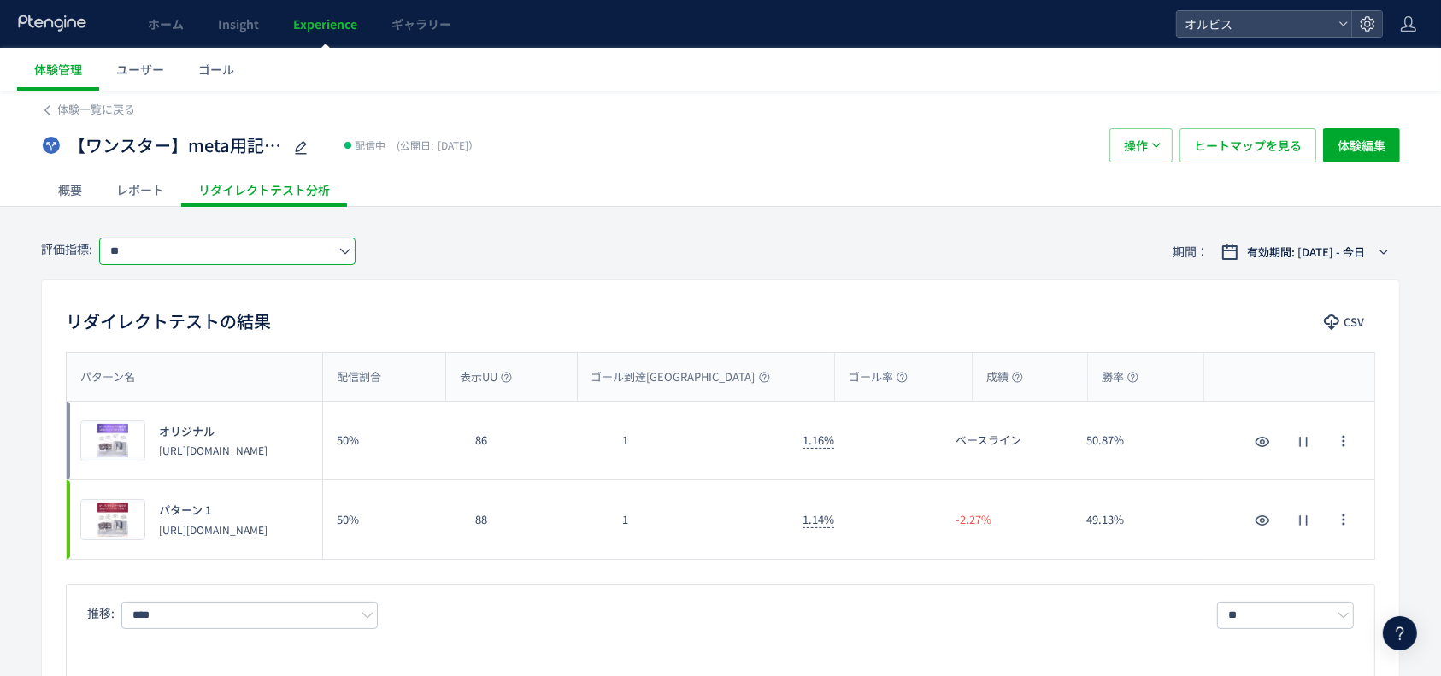
type input "***"
click at [229, 65] on span "ゴール" at bounding box center [216, 69] width 36 height 17
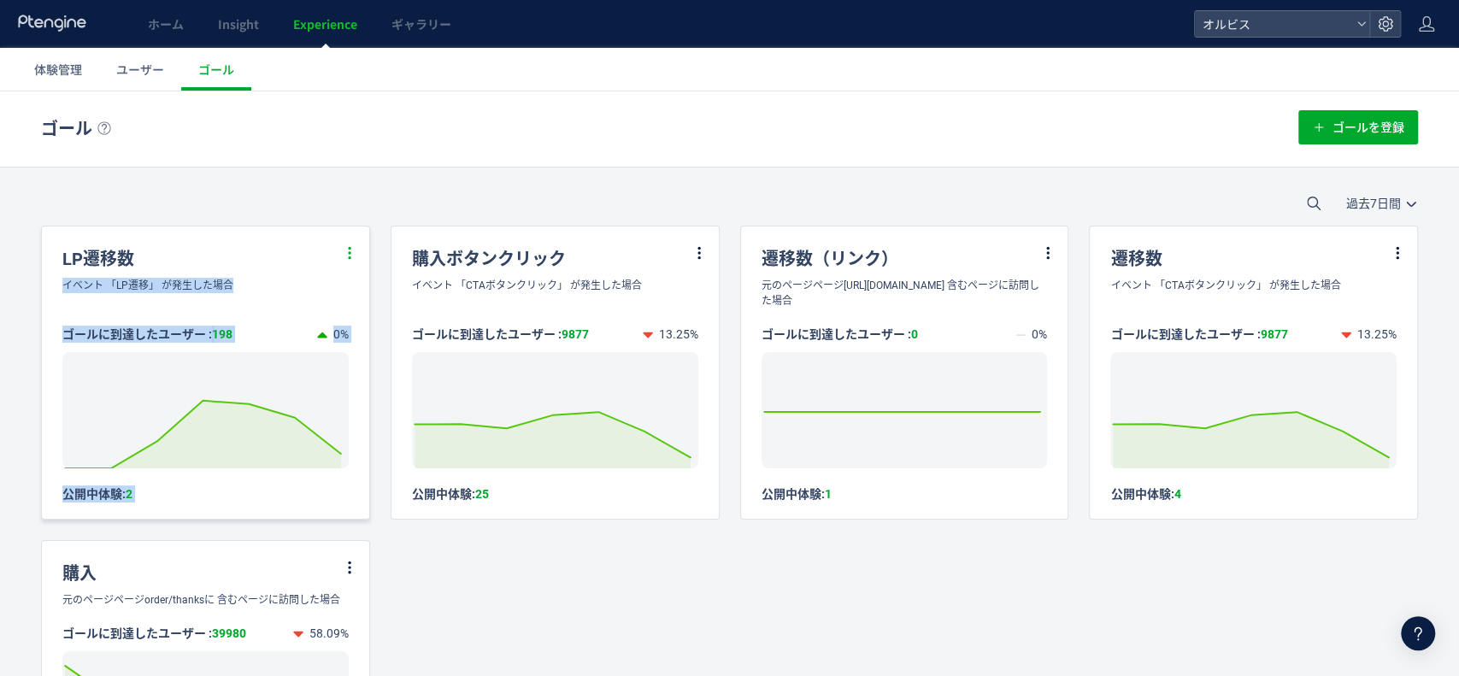
drag, startPoint x: 344, startPoint y: 267, endPoint x: 345, endPoint y: 249, distance: 18.0
click at [345, 249] on div "LP遷移数 イベント 「LP遷移」 が発生した場合 ゴールに到達したユーザー : 198 0% Created with Highcharts 7.2.2 […" at bounding box center [205, 364] width 327 height 275
click at [345, 249] on use at bounding box center [349, 252] width 10 height 15
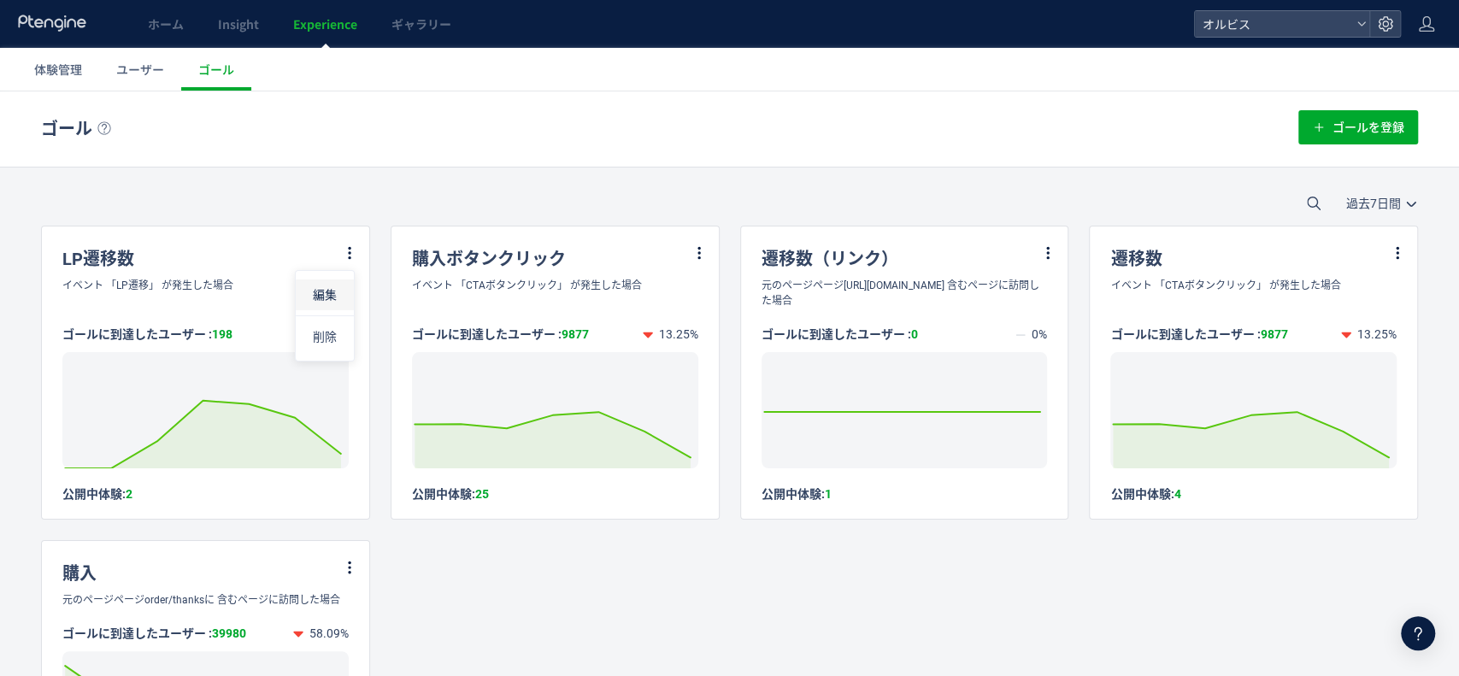
click at [338, 291] on li "編集" at bounding box center [325, 295] width 58 height 31
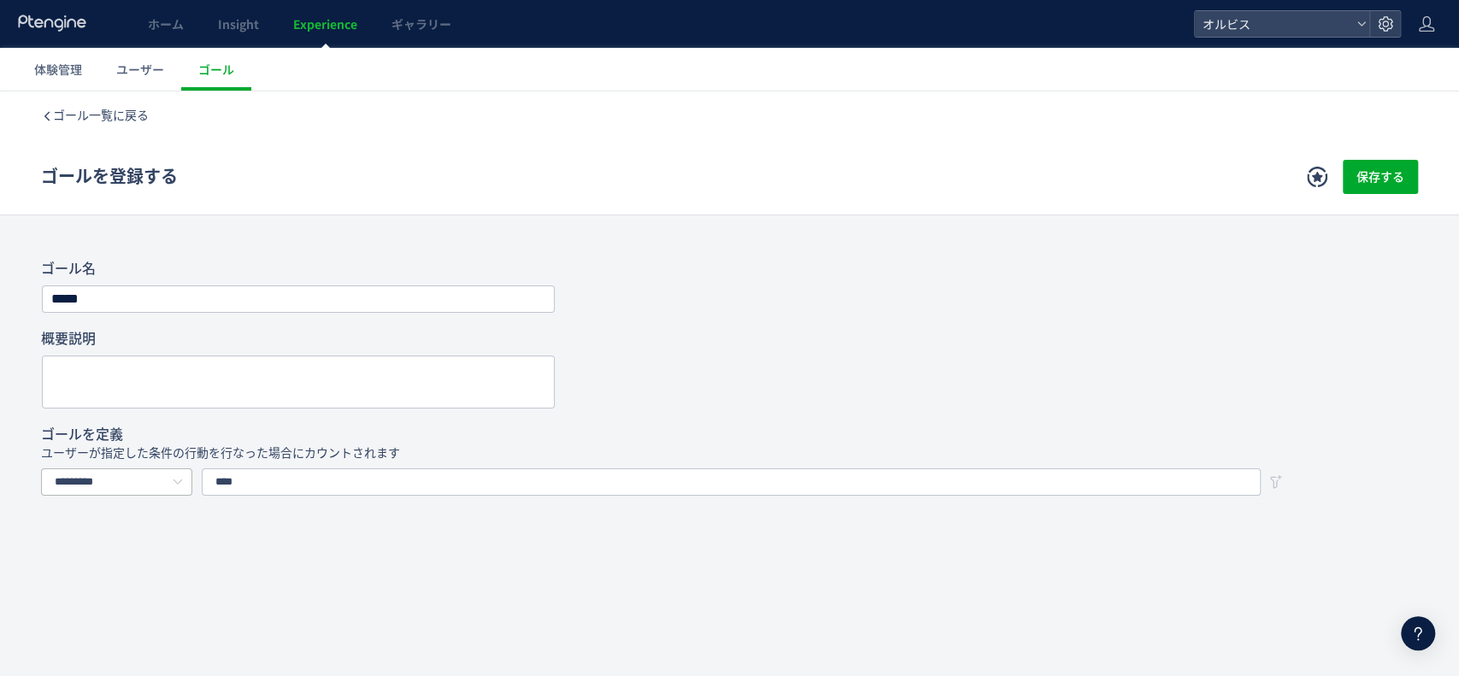
click at [185, 480] on icon at bounding box center [177, 481] width 21 height 27
click at [185, 557] on li "イベントを選択する" at bounding box center [126, 554] width 169 height 29
click at [1357, 181] on span "保存する" at bounding box center [1381, 177] width 48 height 34
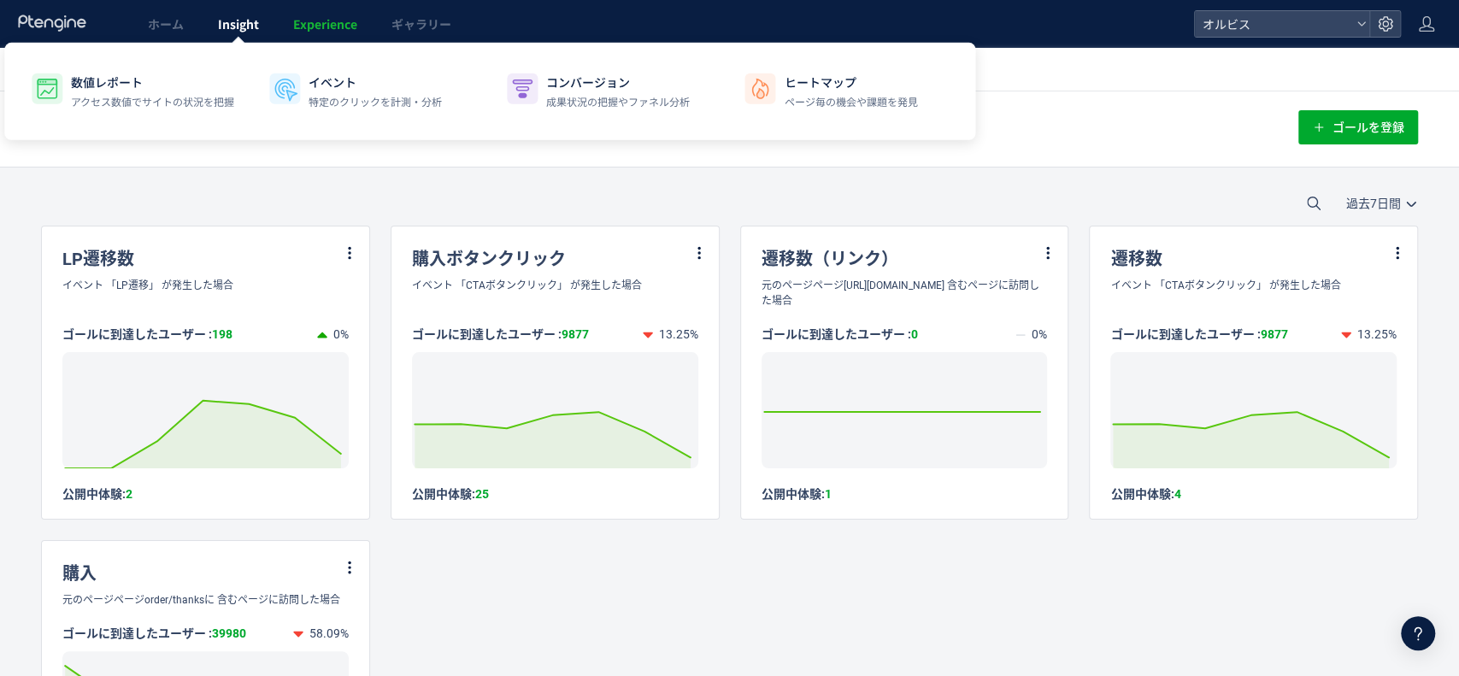
click at [247, 28] on span "Insight" at bounding box center [238, 23] width 41 height 17
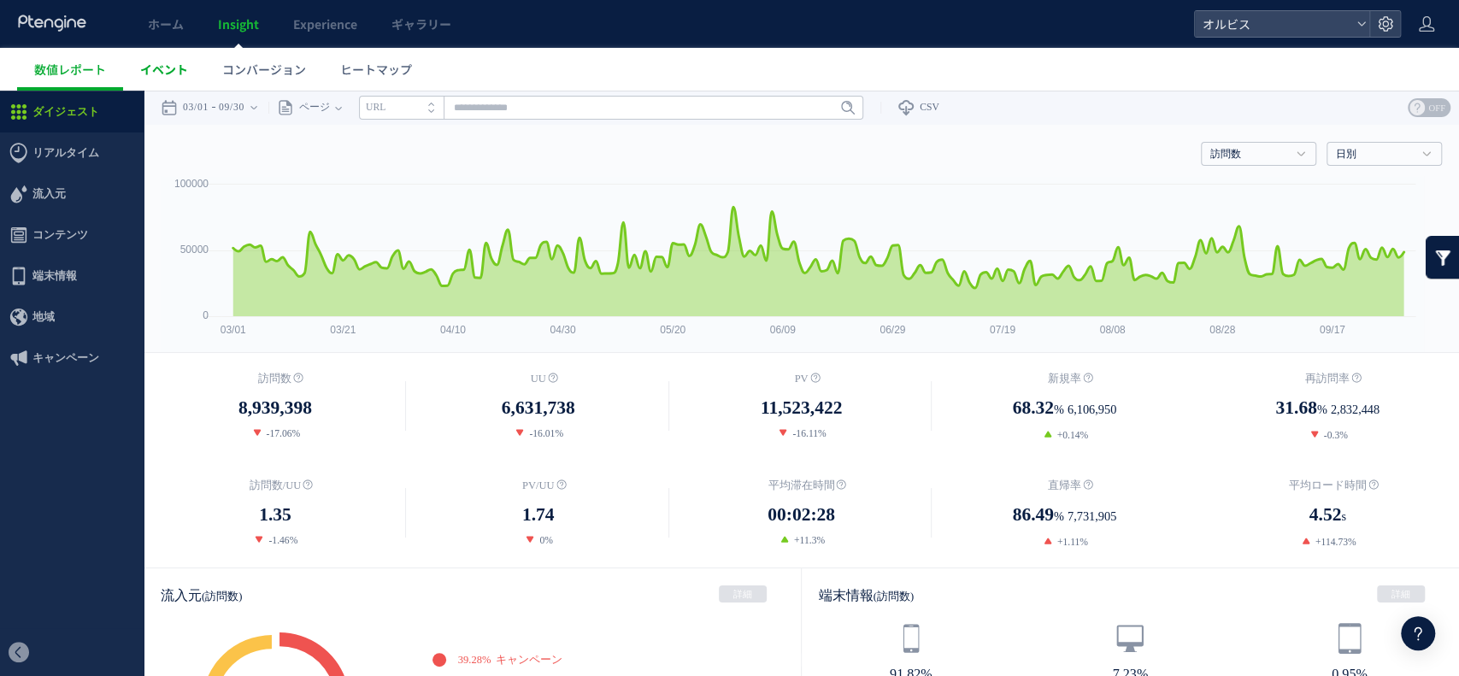
click at [171, 61] on span "イベント" at bounding box center [164, 69] width 48 height 17
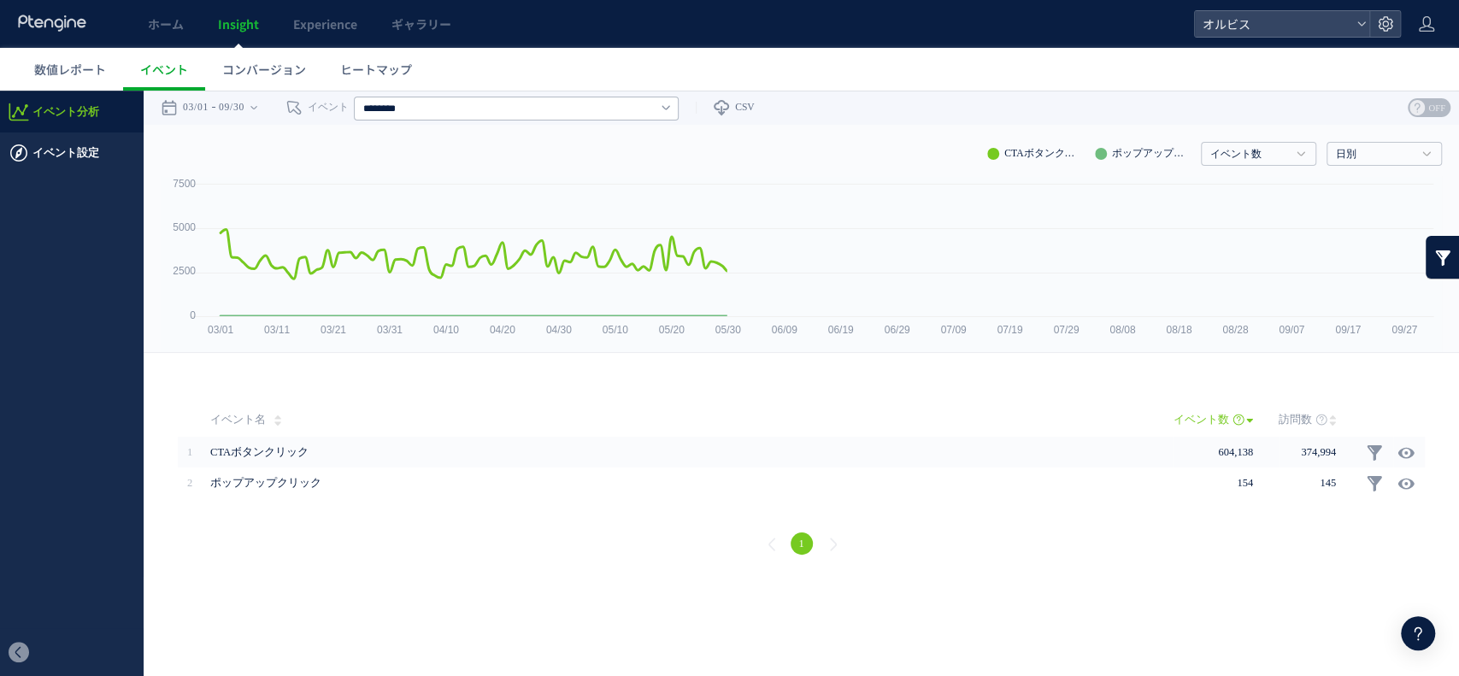
click at [93, 153] on span "イベント設定" at bounding box center [65, 152] width 67 height 41
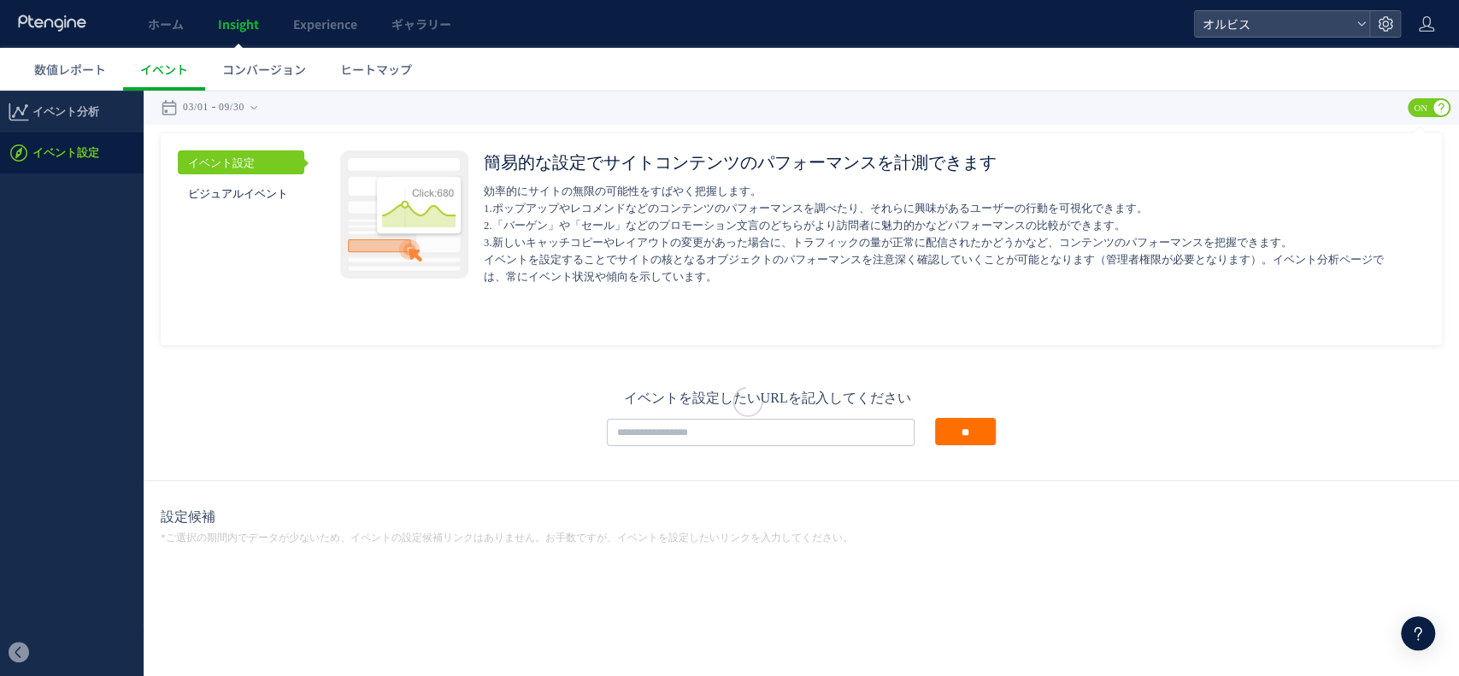
click at [769, 431] on div at bounding box center [729, 384] width 1459 height 586
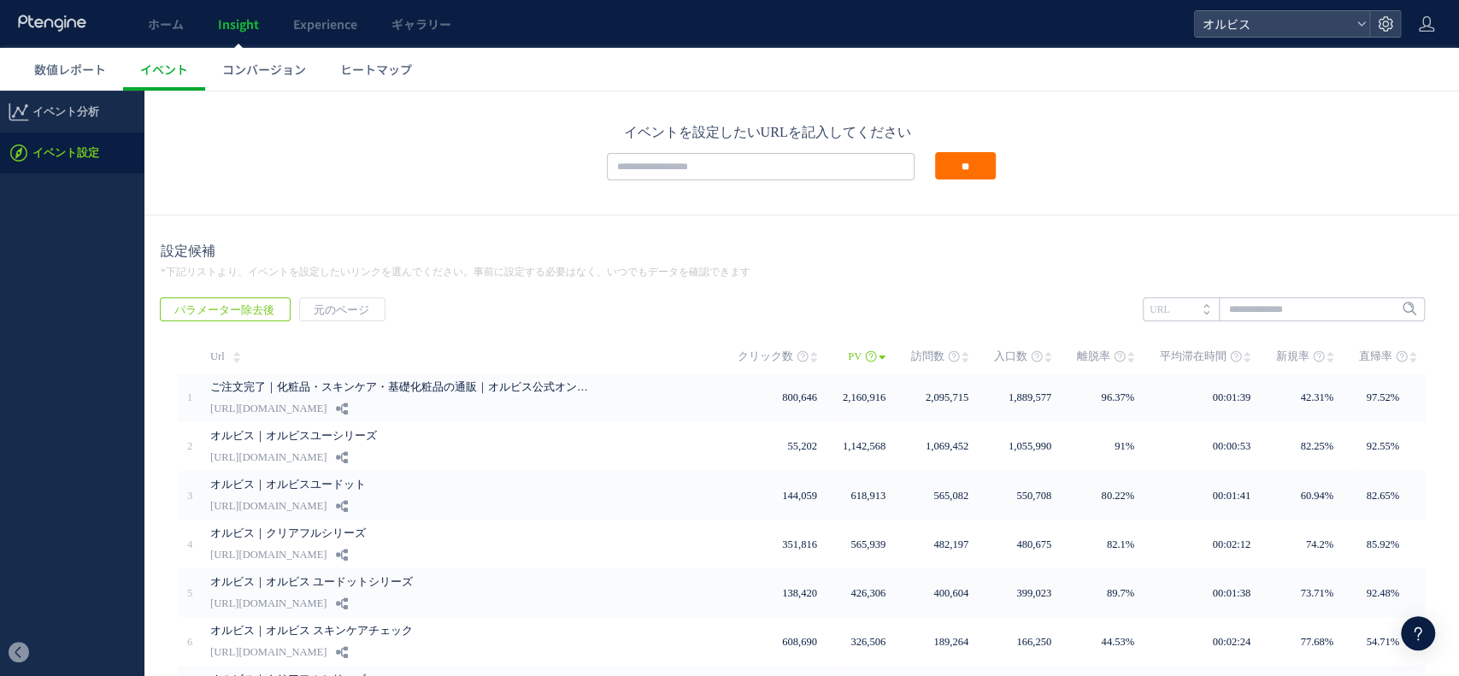
scroll to position [523, 0]
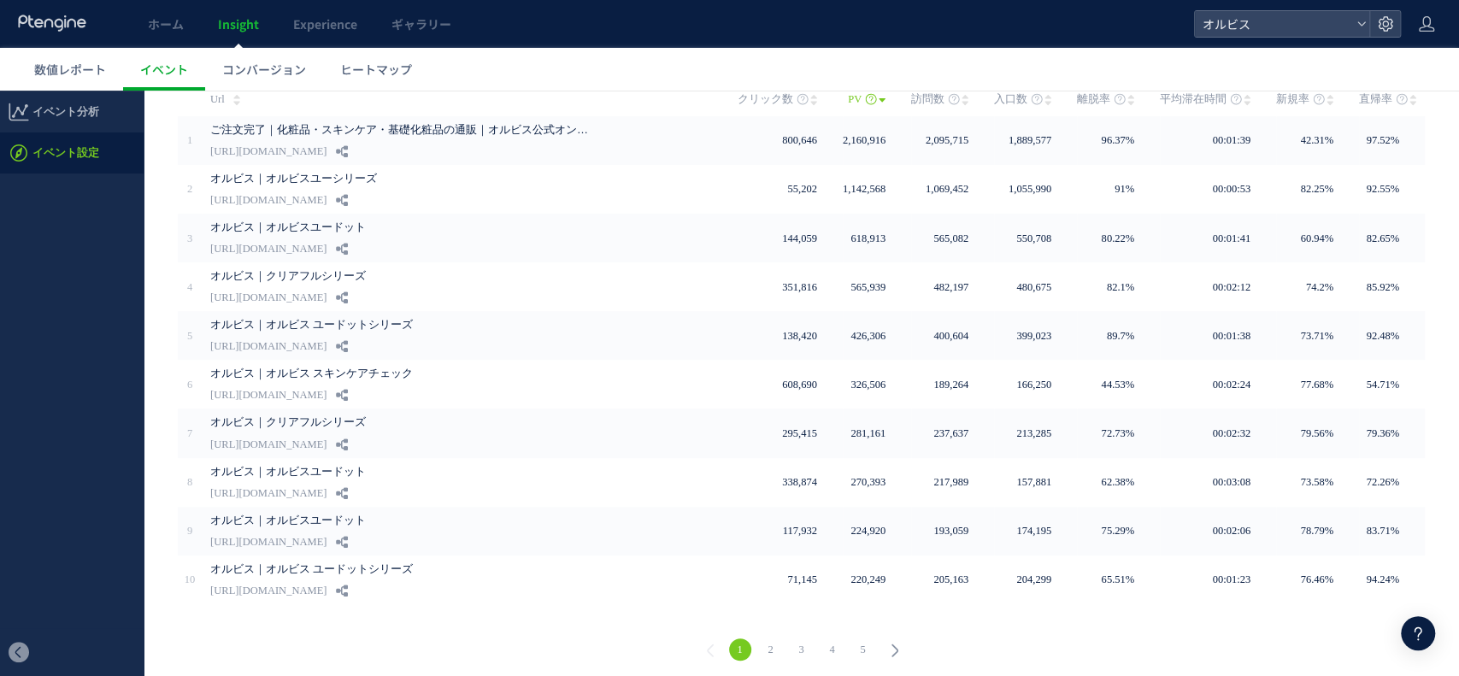
click at [766, 641] on link "2" at bounding box center [771, 650] width 22 height 22
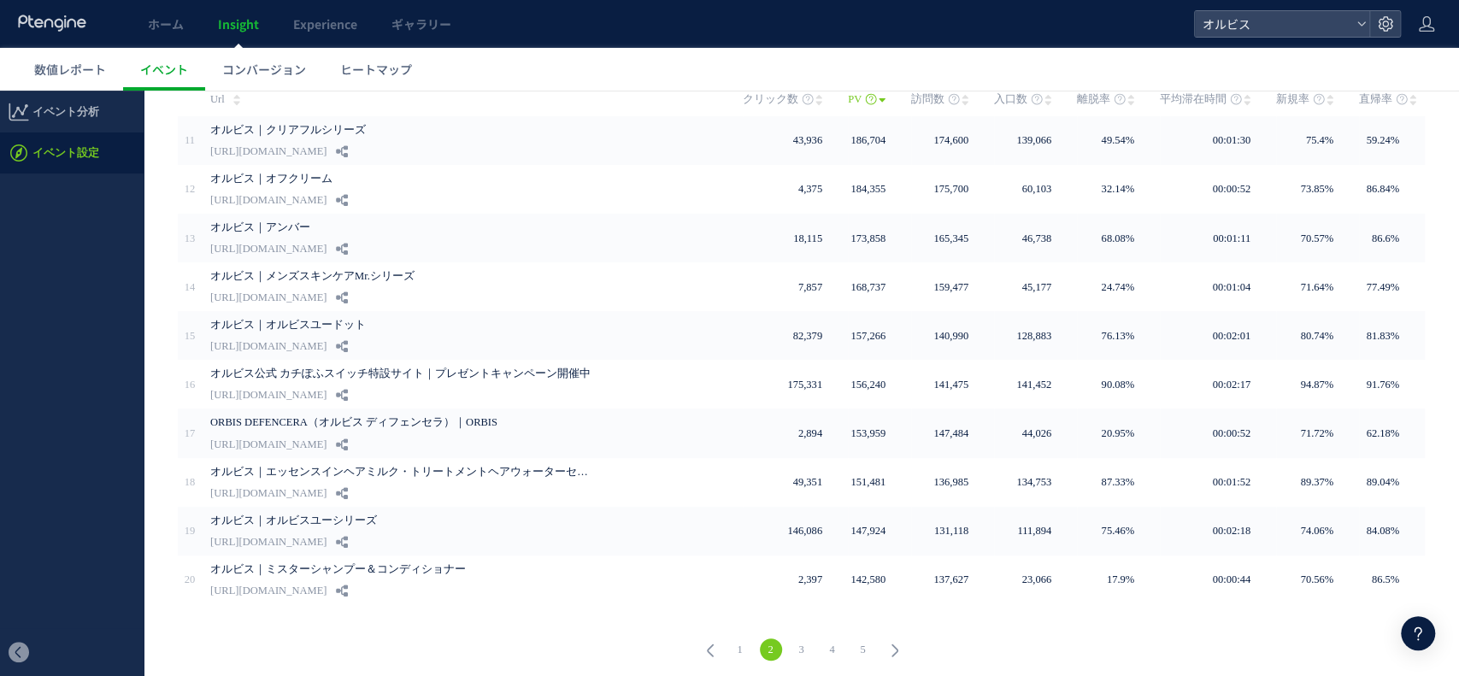
click at [791, 644] on link "3" at bounding box center [802, 650] width 22 height 22
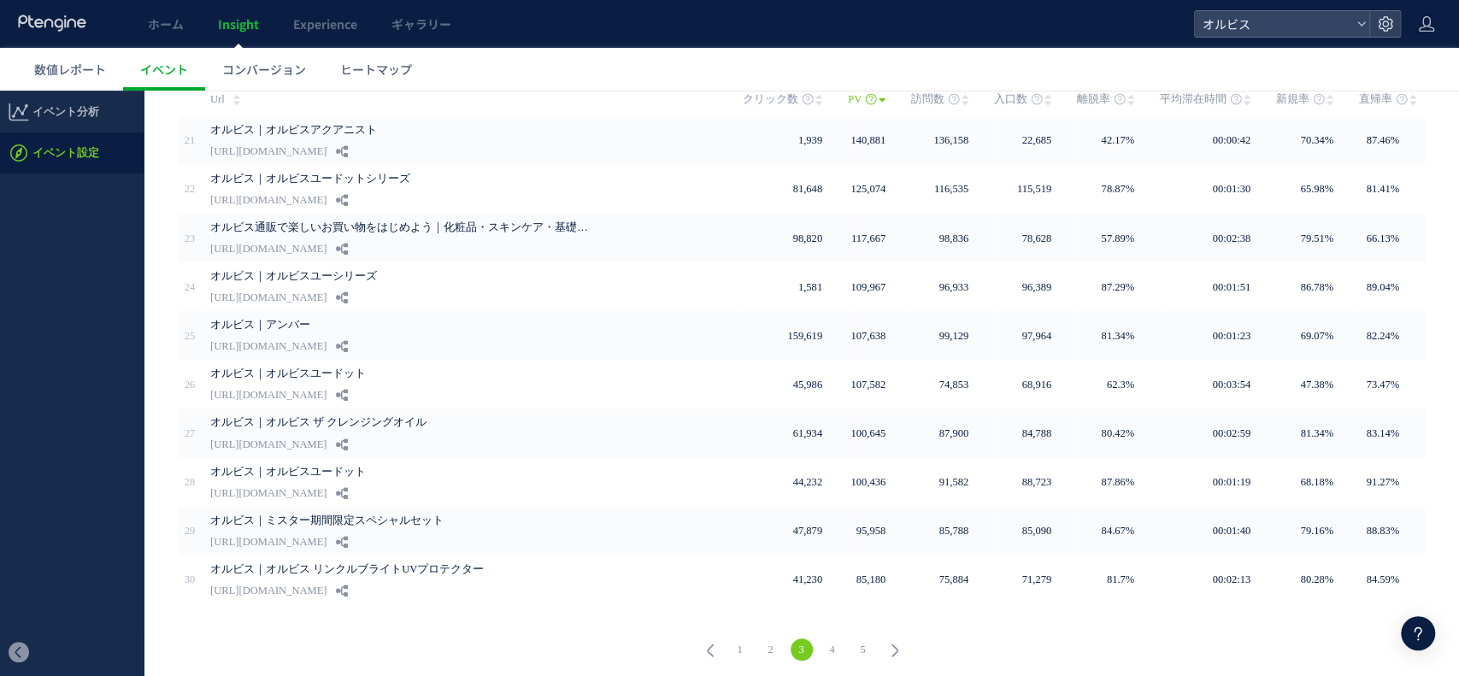
click at [822, 653] on link "4" at bounding box center [832, 650] width 22 height 22
click at [827, 645] on link "5" at bounding box center [832, 650] width 22 height 22
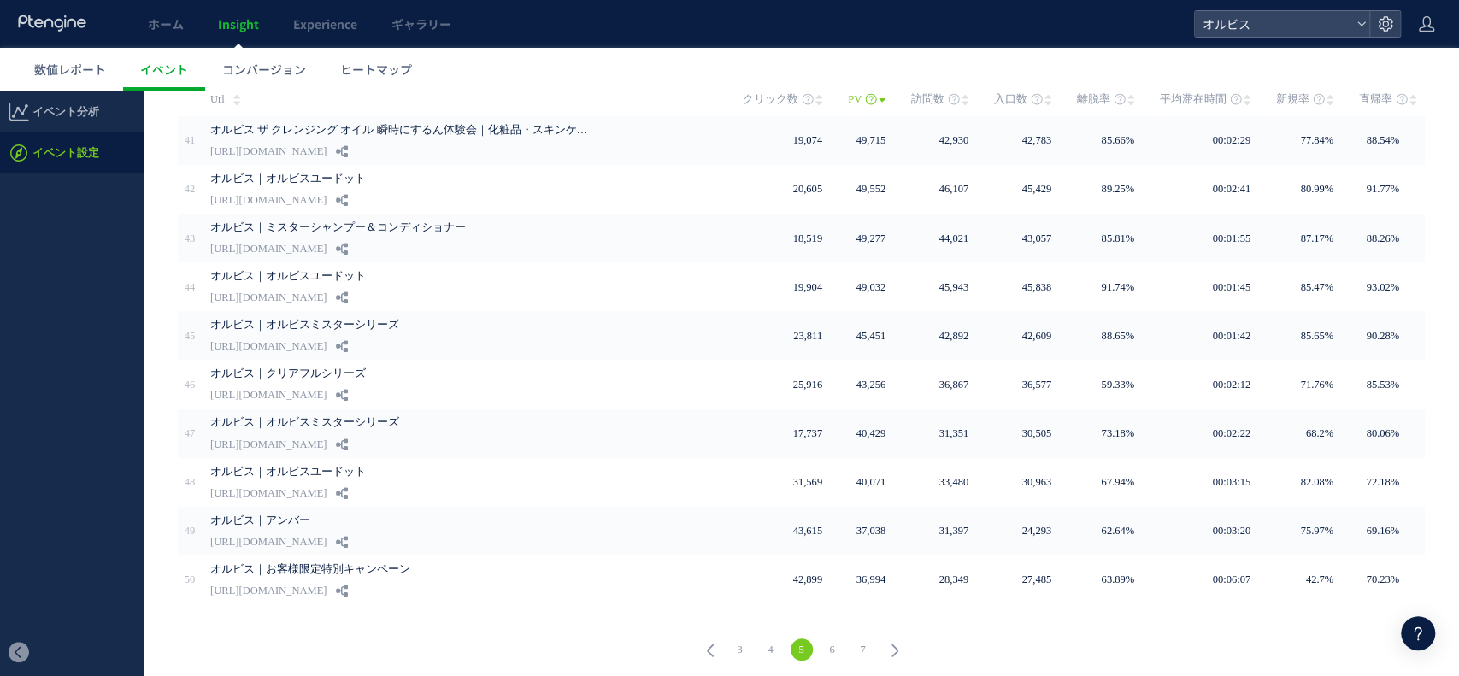
click at [823, 645] on link "6" at bounding box center [832, 650] width 22 height 22
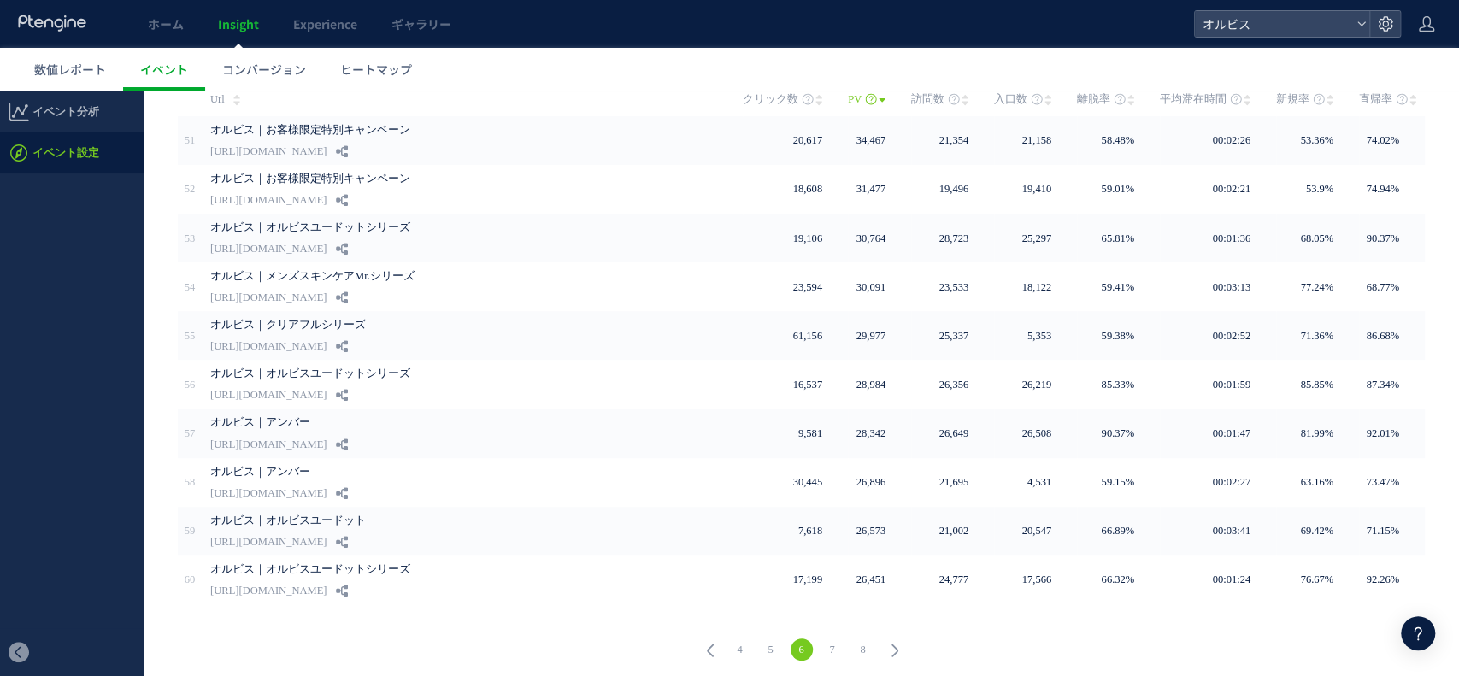
click at [826, 640] on link "7" at bounding box center [832, 650] width 22 height 22
click at [827, 645] on link "8" at bounding box center [832, 650] width 22 height 22
click at [827, 645] on link "9" at bounding box center [832, 650] width 22 height 22
click at [827, 645] on link "10" at bounding box center [832, 650] width 22 height 22
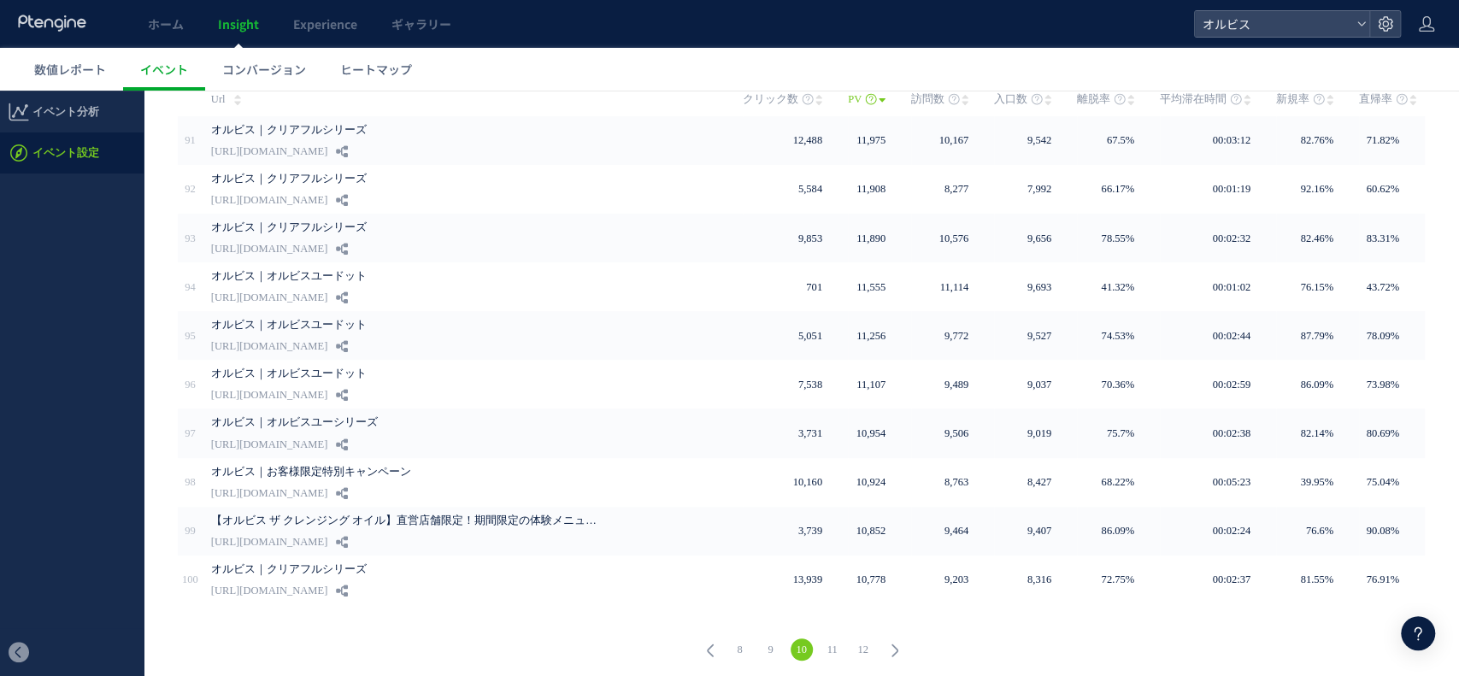
click at [834, 648] on li "11" at bounding box center [832, 650] width 31 height 22
click at [824, 645] on div at bounding box center [729, 384] width 1459 height 586
click at [824, 645] on link "12" at bounding box center [832, 650] width 22 height 22
click at [852, 639] on link "14" at bounding box center [863, 650] width 22 height 22
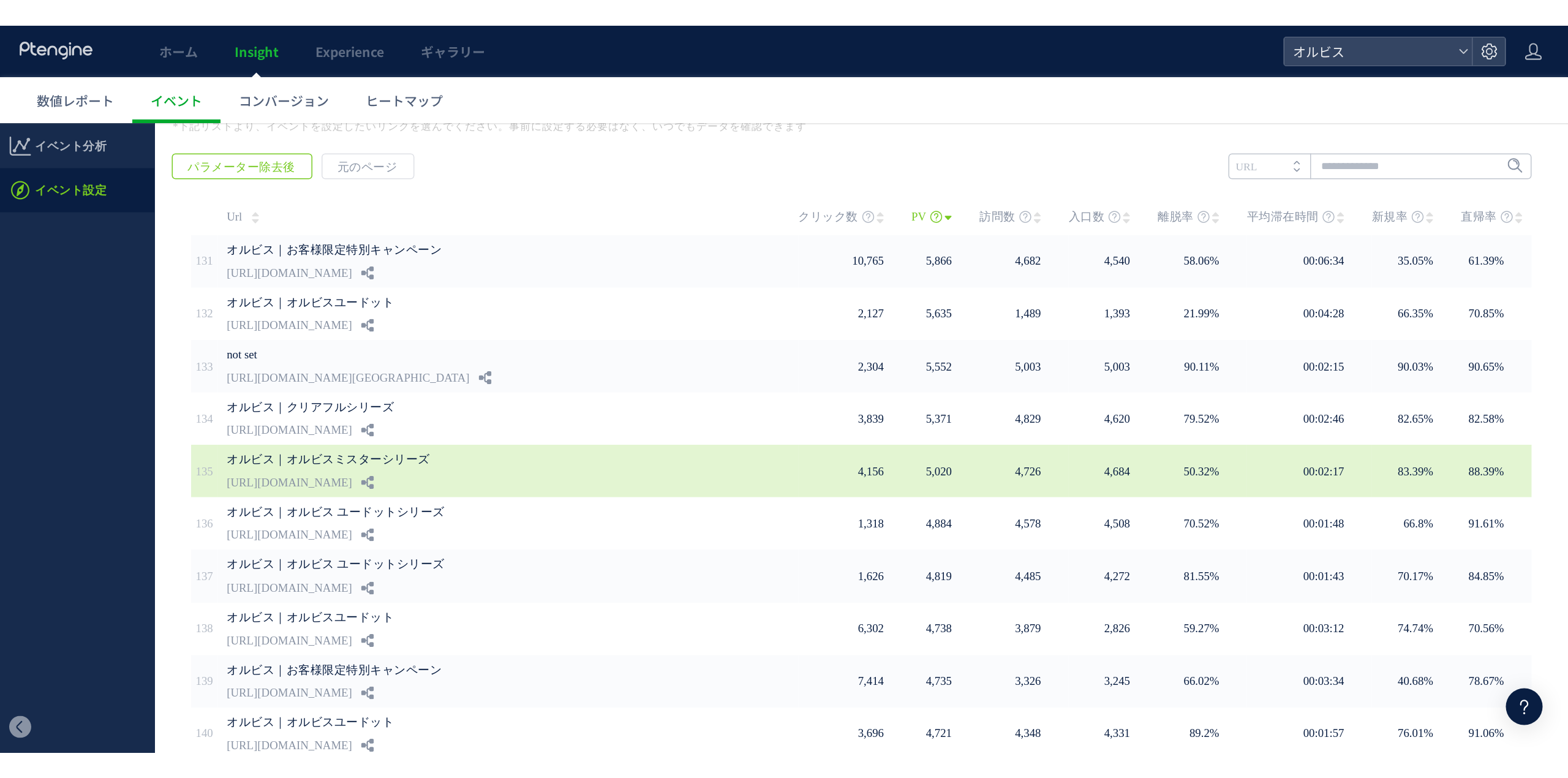
scroll to position [315, 0]
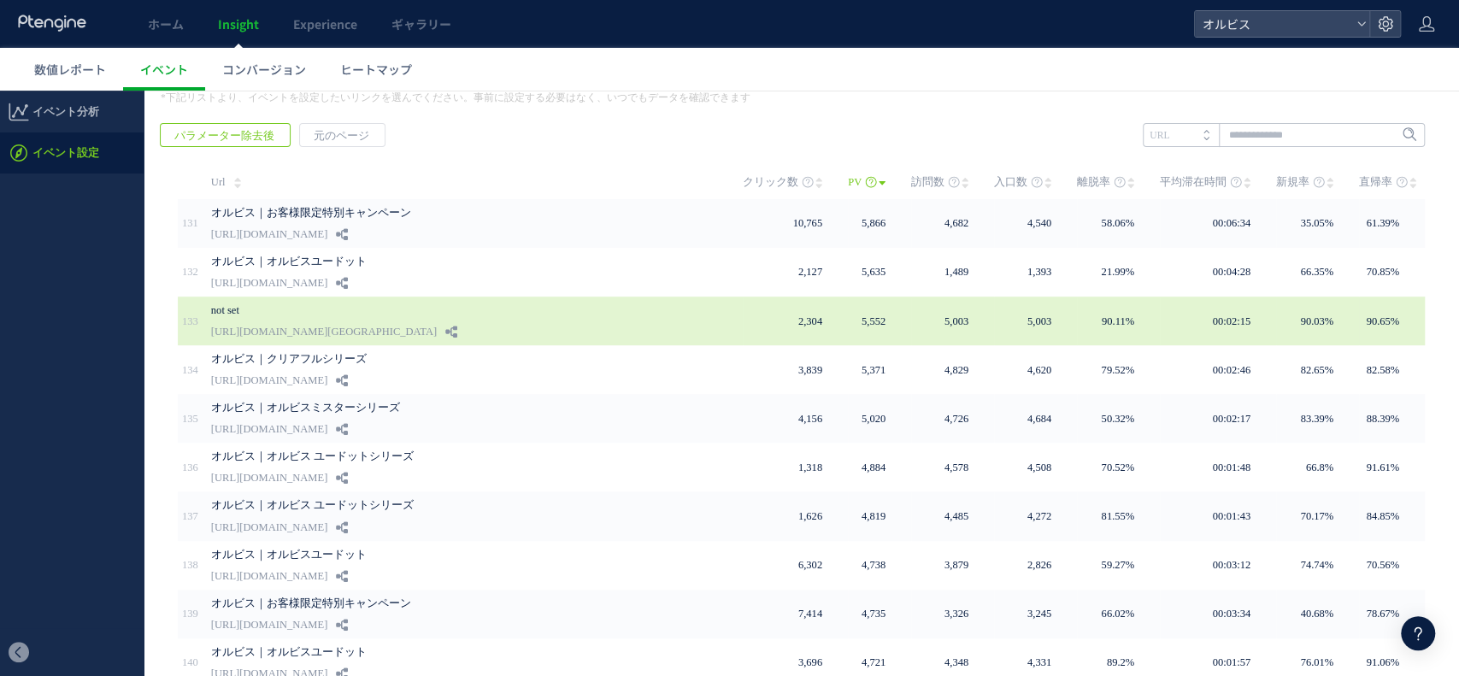
click at [587, 332] on div "not set https://sb-skincaretopics.discover-news.tokyo/ab/dot_kiji_42" at bounding box center [477, 321] width 532 height 49
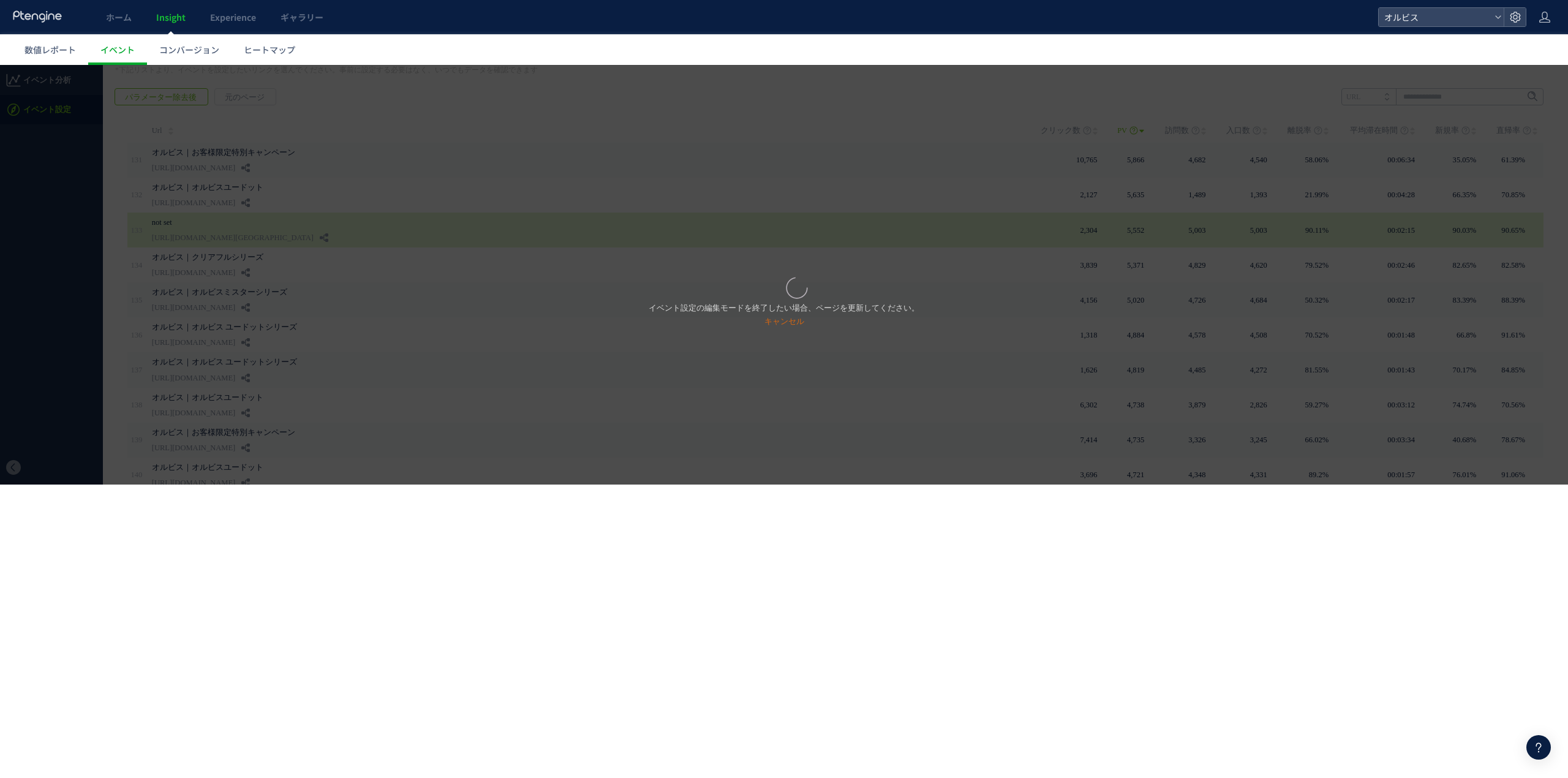
scroll to position [83, 0]
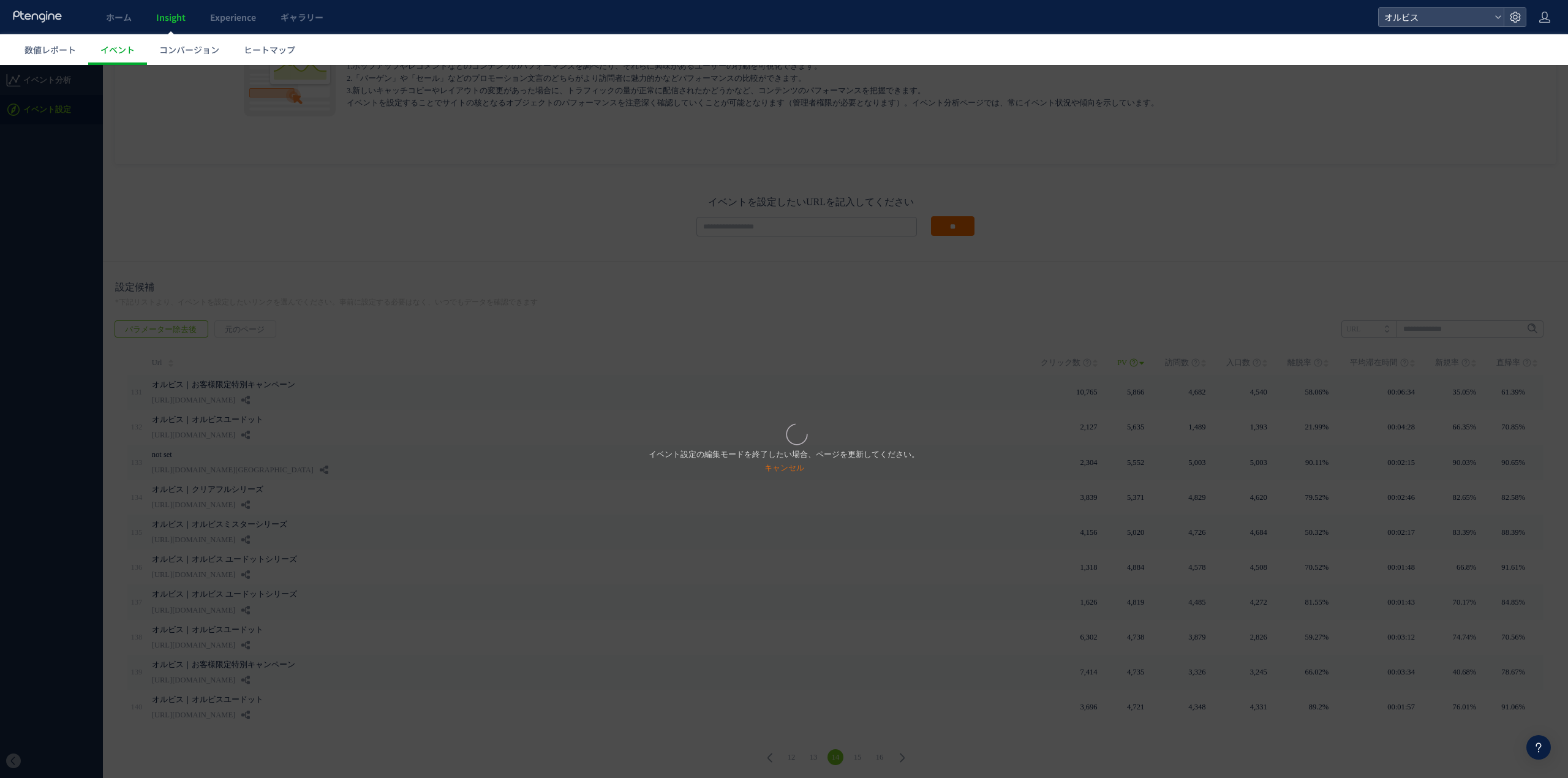
click at [783, 324] on div "イベント設定の編集モードを終了したい場合、ページを更新してください。 キャンセル" at bounding box center [784, 421] width 1568 height 713
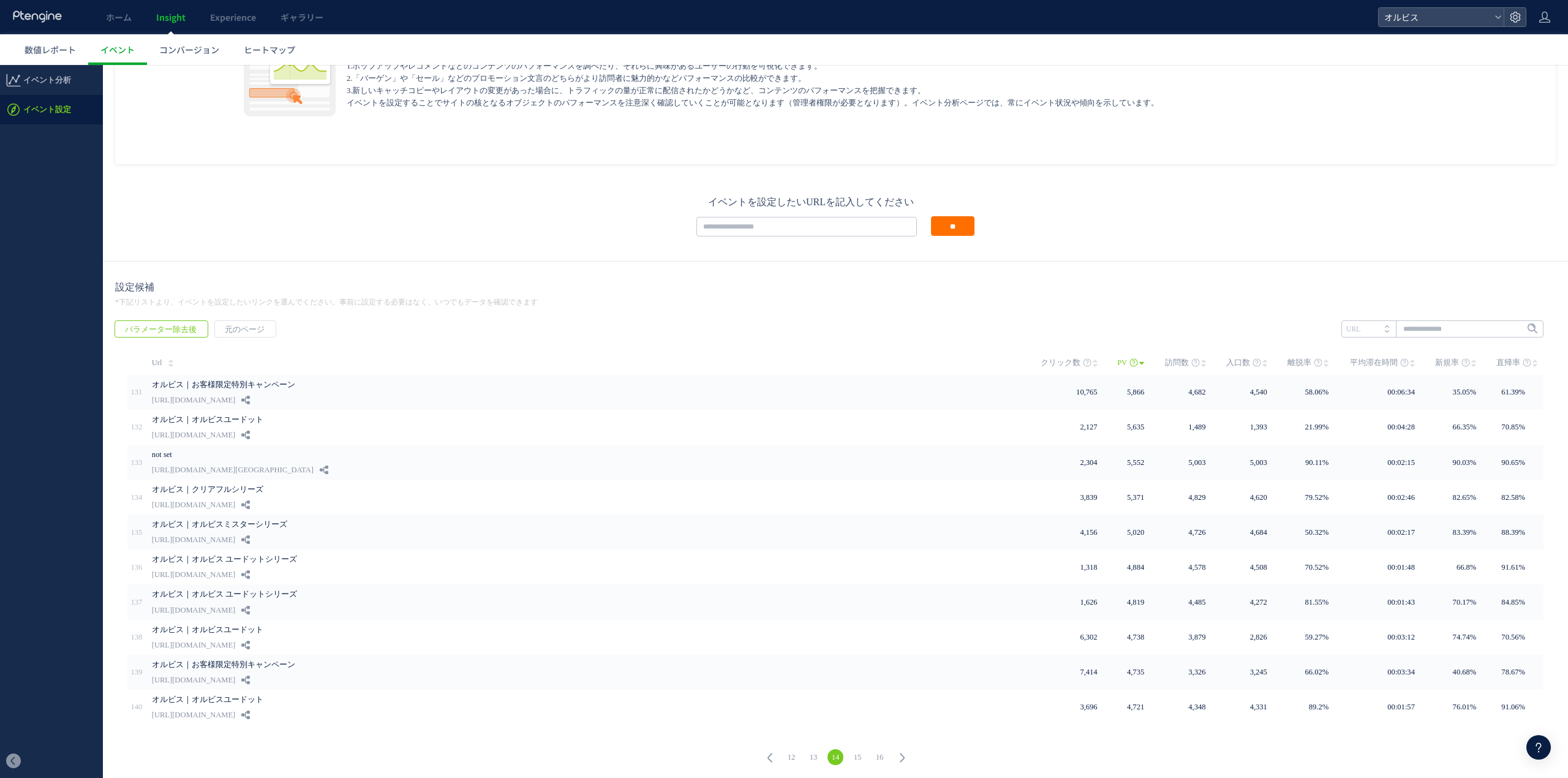
click at [1045, 263] on div "イベントを設定したいリンクに入る 関心のある要素をクリック イベントとして設定 イベント設定" at bounding box center [836, 396] width 1466 height 769
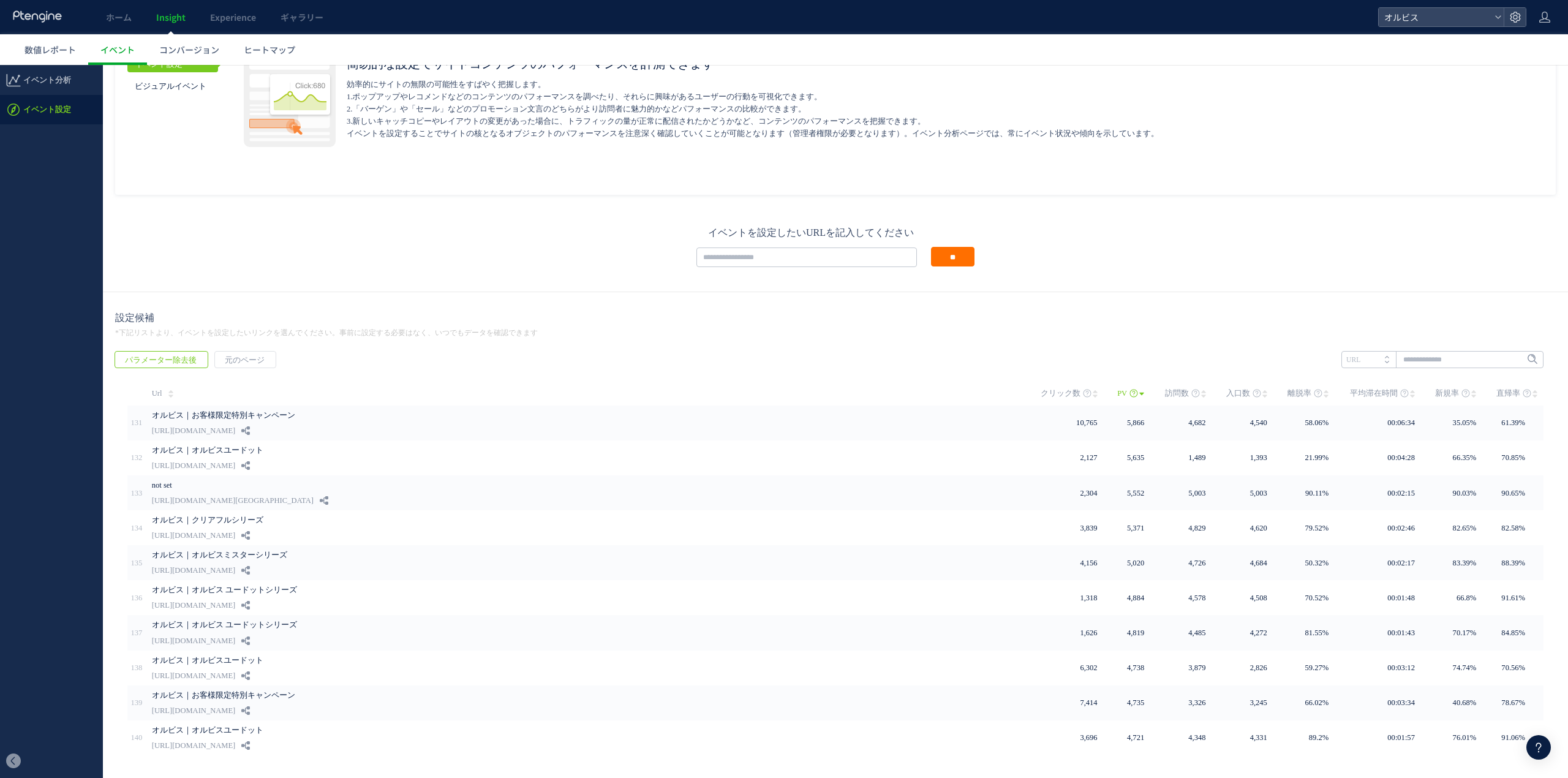
scroll to position [0, 0]
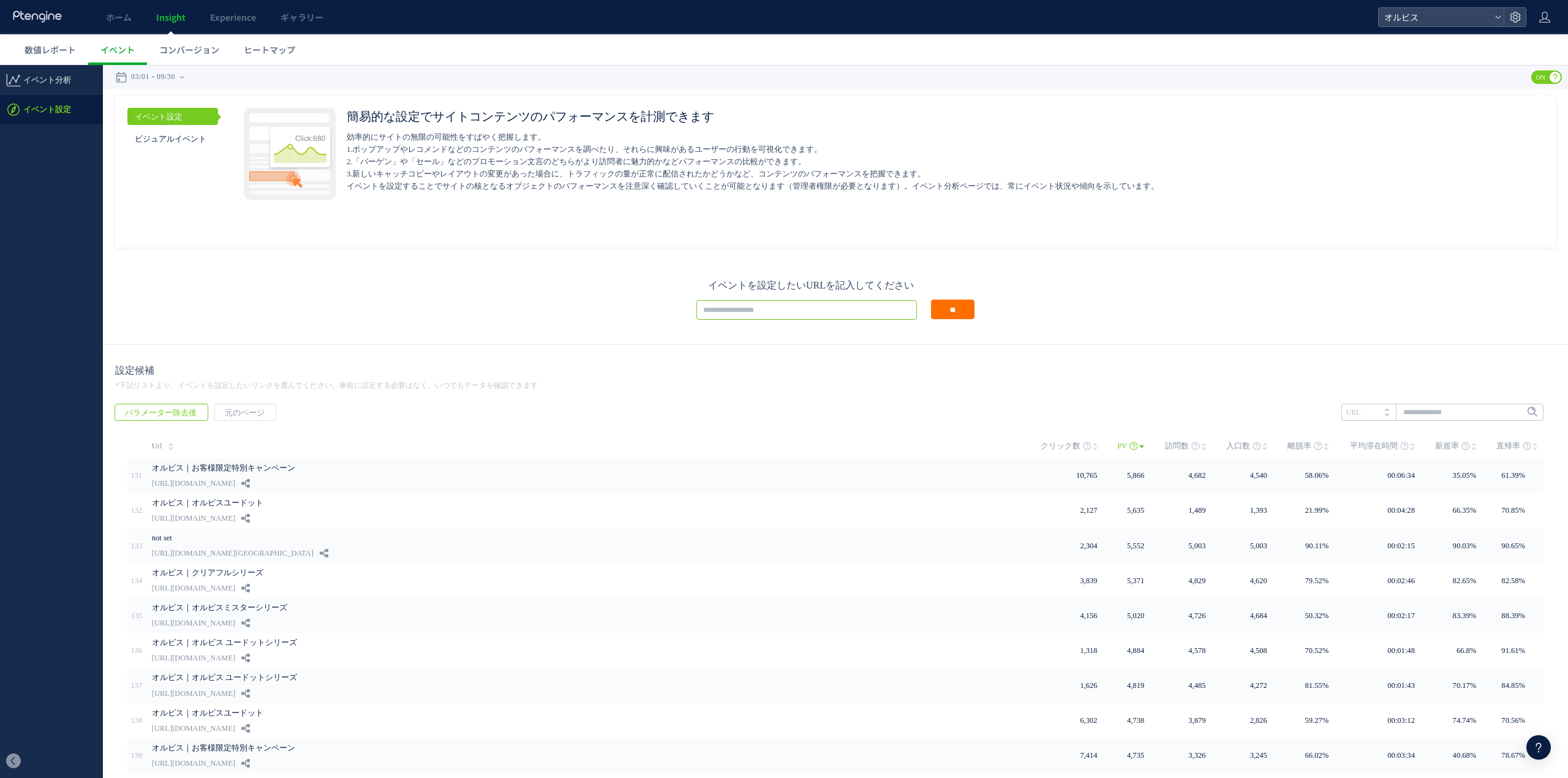
click at [808, 314] on input "text" at bounding box center [807, 309] width 221 height 19
paste input "**********"
click at [932, 302] on input "**" at bounding box center [952, 309] width 44 height 19
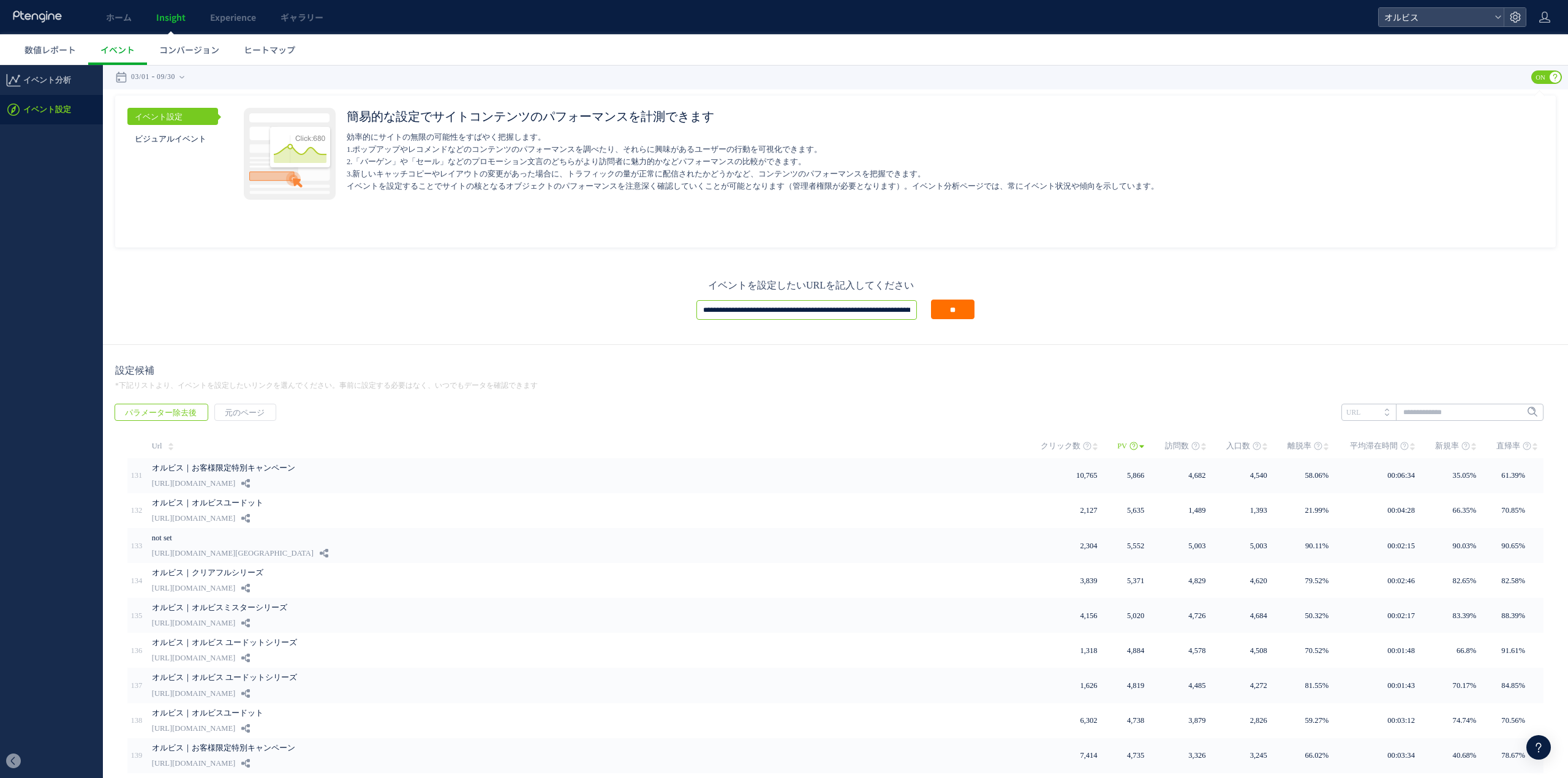
click at [843, 311] on input "**********" at bounding box center [807, 309] width 221 height 19
click at [745, 314] on input "**********" at bounding box center [807, 309] width 221 height 19
paste input "text"
drag, startPoint x: 819, startPoint y: 320, endPoint x: 826, endPoint y: 314, distance: 9.2
click at [820, 319] on div "**********" at bounding box center [836, 299] width 1466 height 91
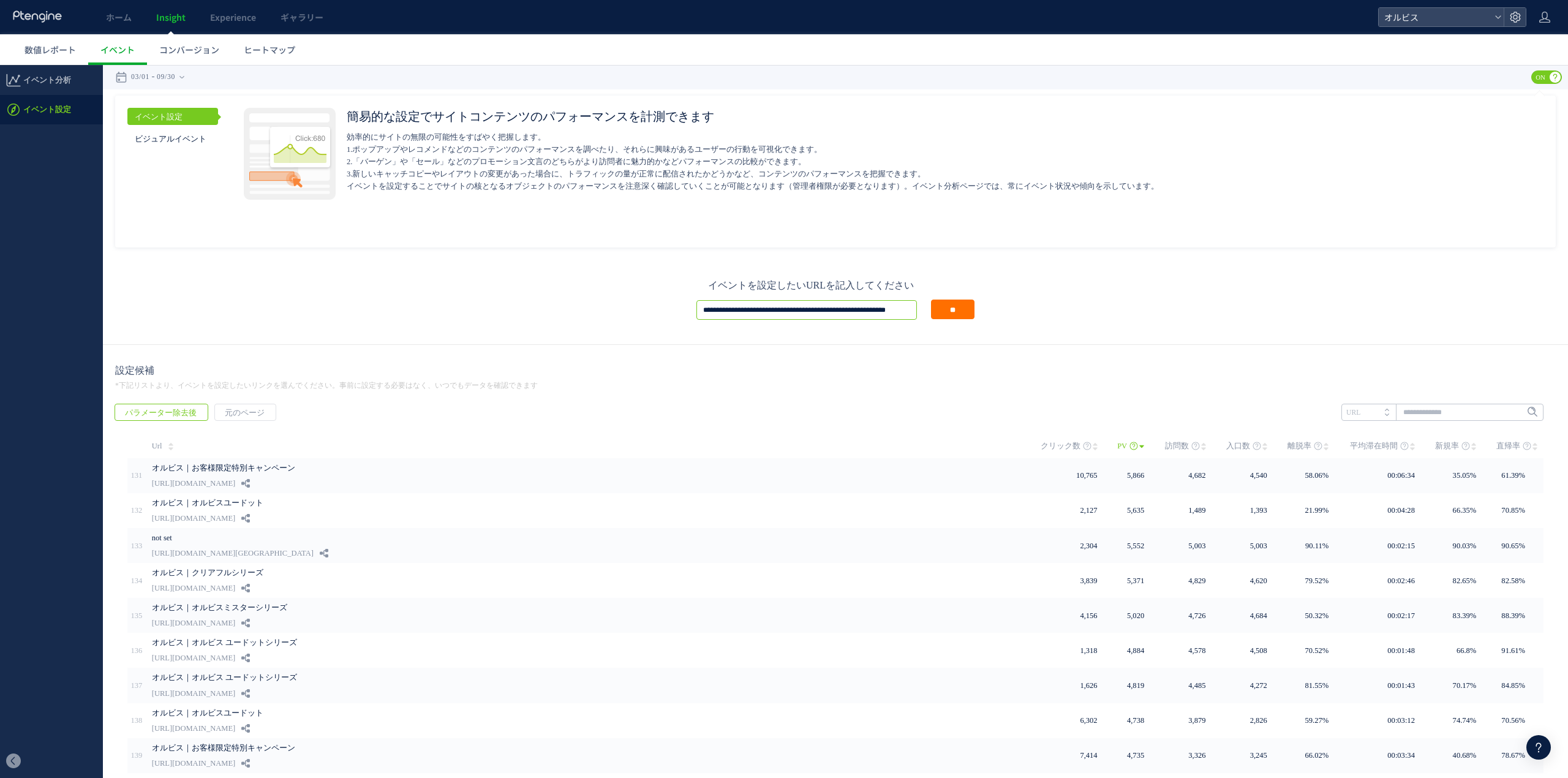
scroll to position [0, 9]
drag, startPoint x: 827, startPoint y: 312, endPoint x: 1459, endPoint y: 327, distance: 632.2
click at [1045, 330] on div "**********" at bounding box center [836, 299] width 1466 height 91
type input "**********"
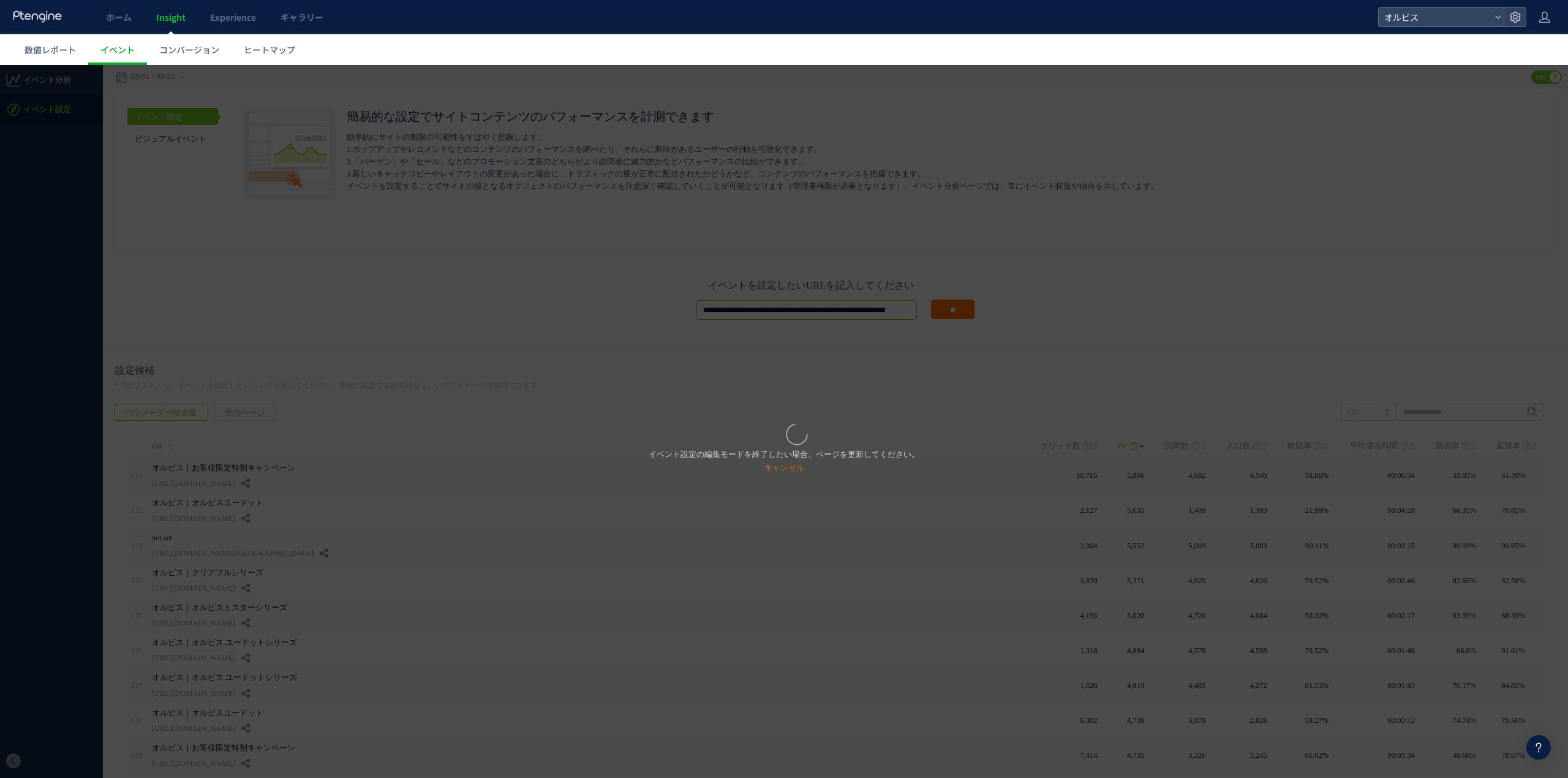
scroll to position [0, 0]
